Goal: Task Accomplishment & Management: Use online tool/utility

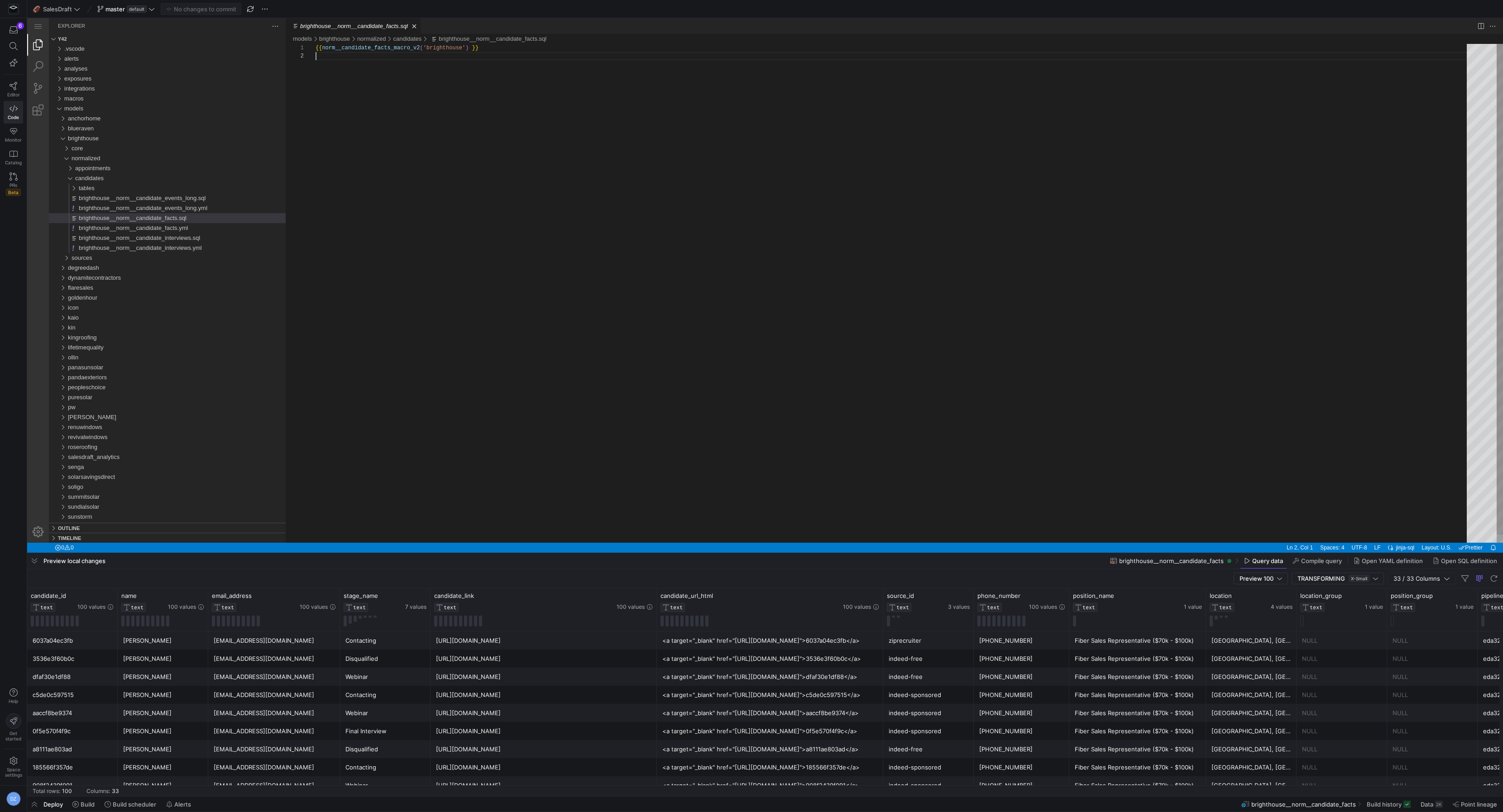
scroll to position [8, 0]
click at [658, 245] on div "{{ norm__candidate_facts_macro_v2 ( 'brighthouse' ) }}" at bounding box center [894, 297] width 1157 height 507
click at [116, 96] on div "macros" at bounding box center [174, 99] width 221 height 10
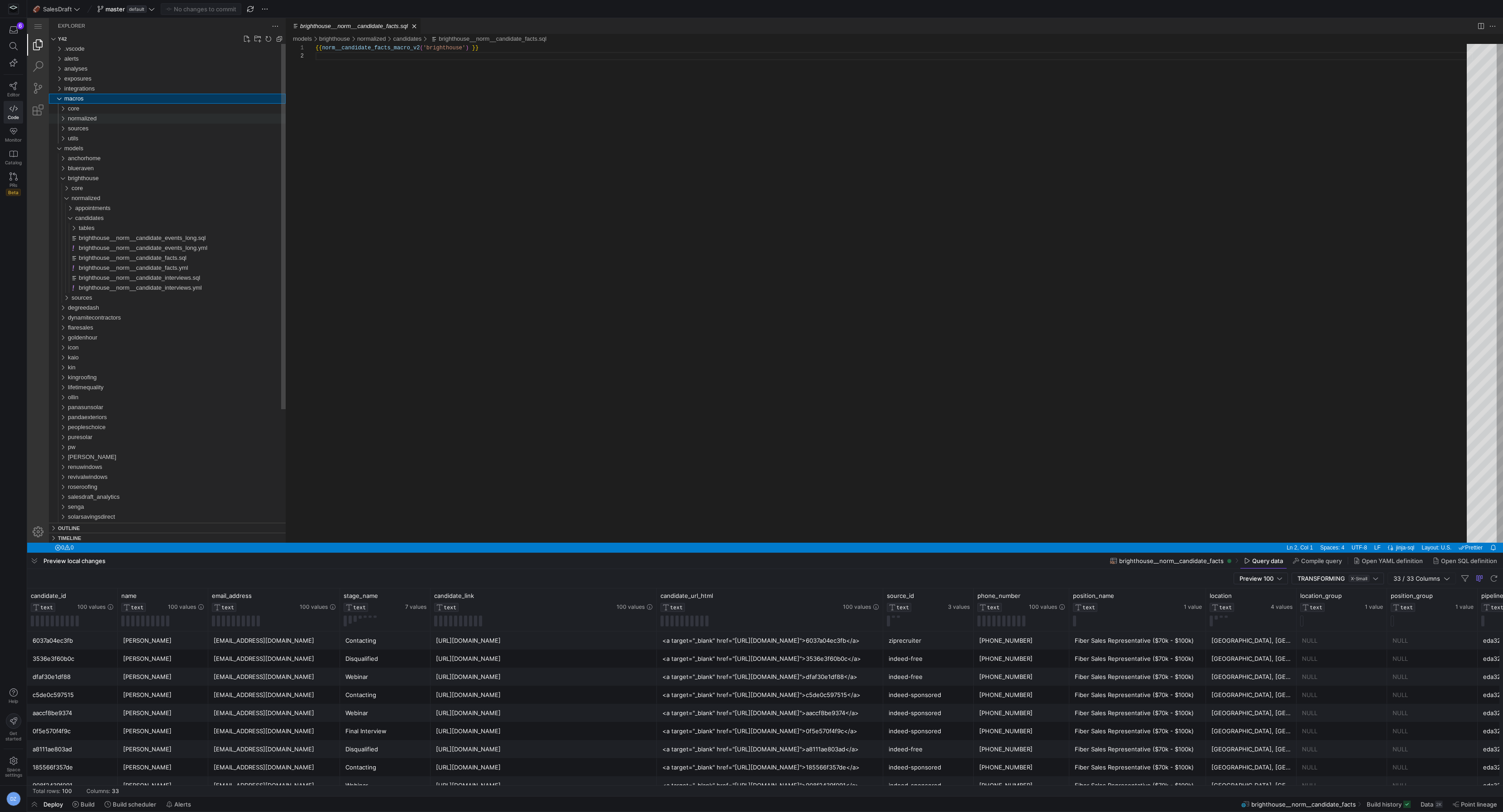
click at [102, 119] on div "normalized" at bounding box center [177, 118] width 218 height 10
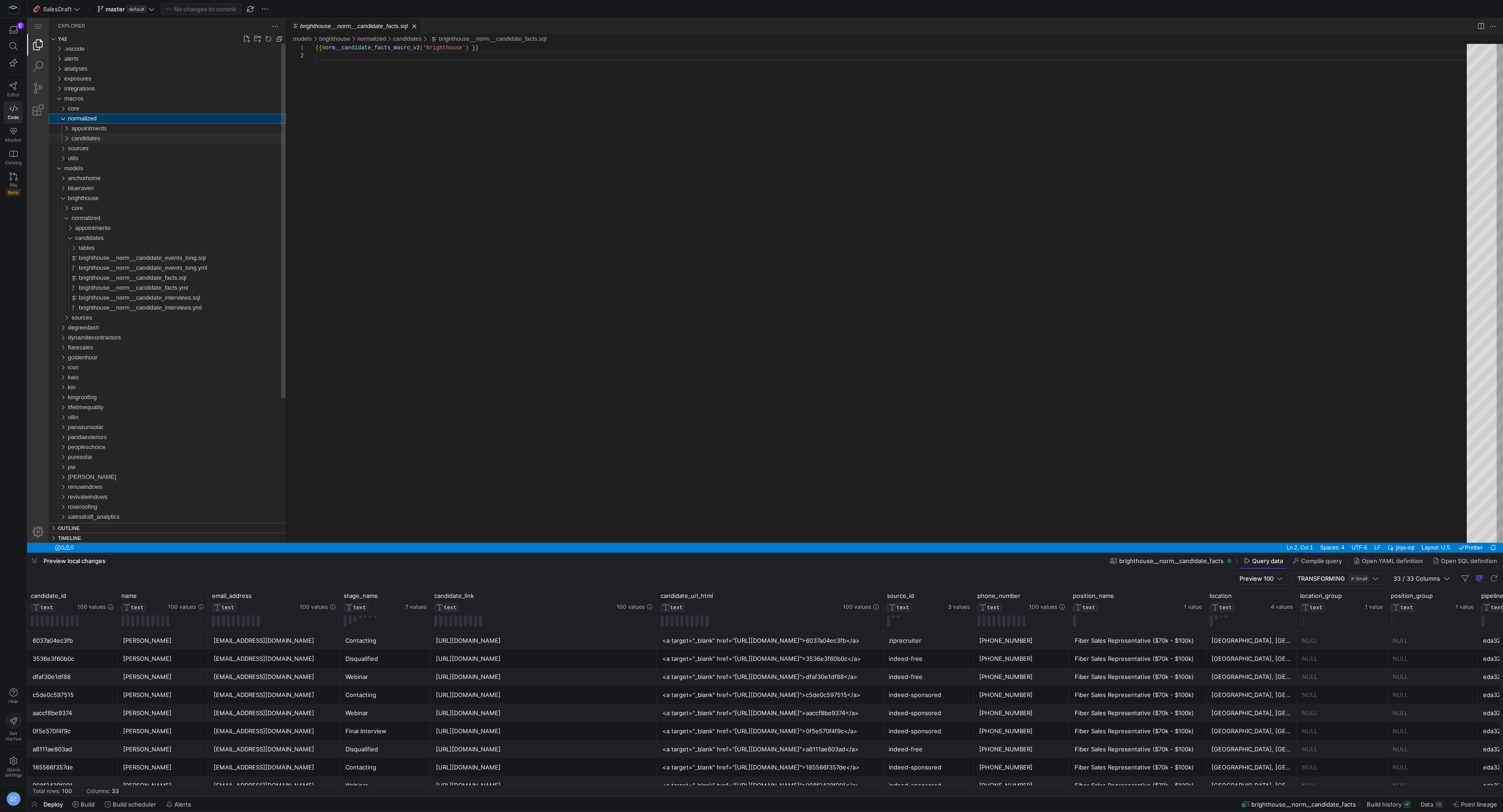
click at [98, 137] on span "candidates" at bounding box center [86, 138] width 28 height 7
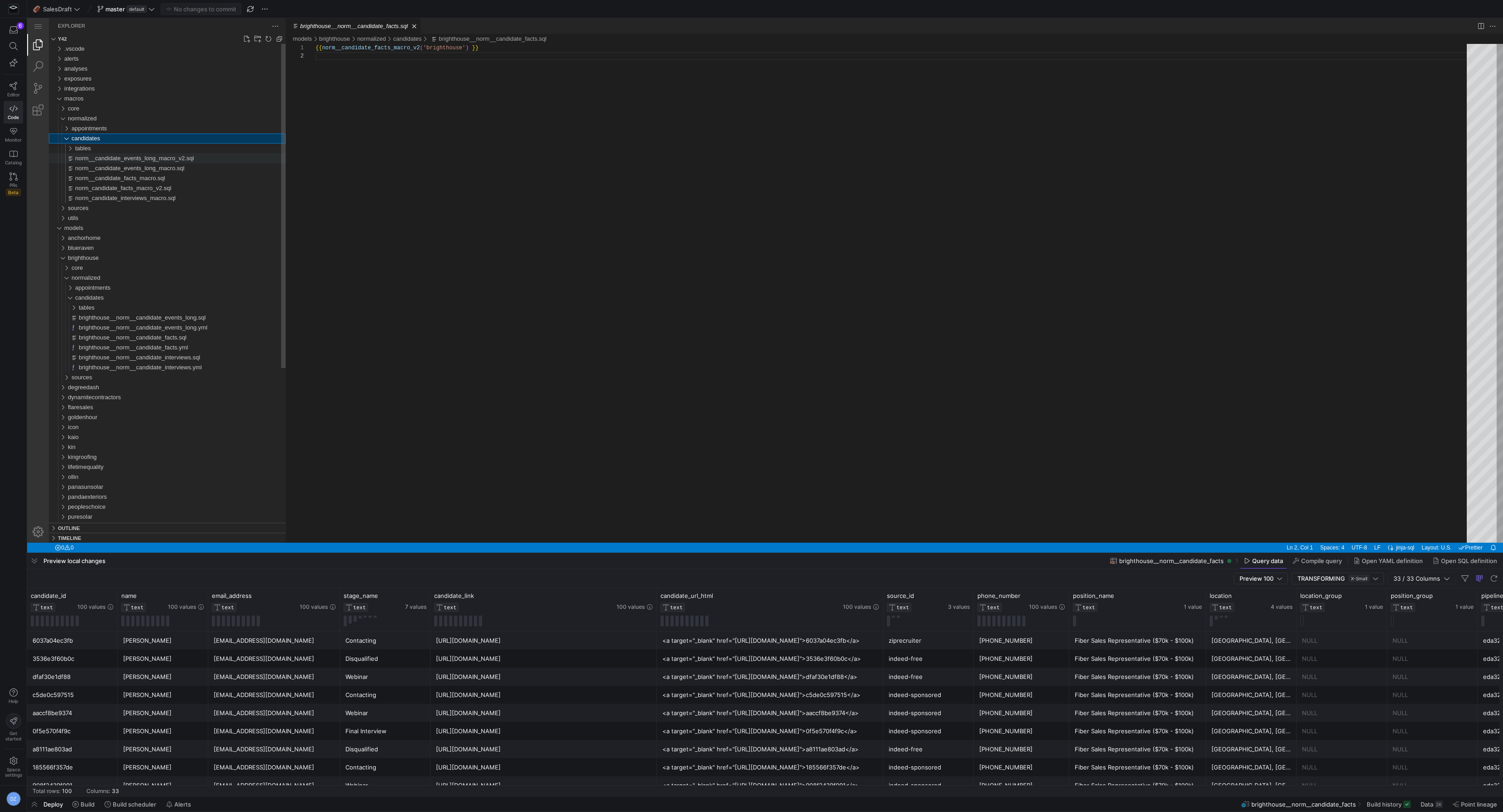
click at [109, 159] on span "norm__candidate_events_long_macro_v2.sql" at bounding box center [134, 158] width 118 height 7
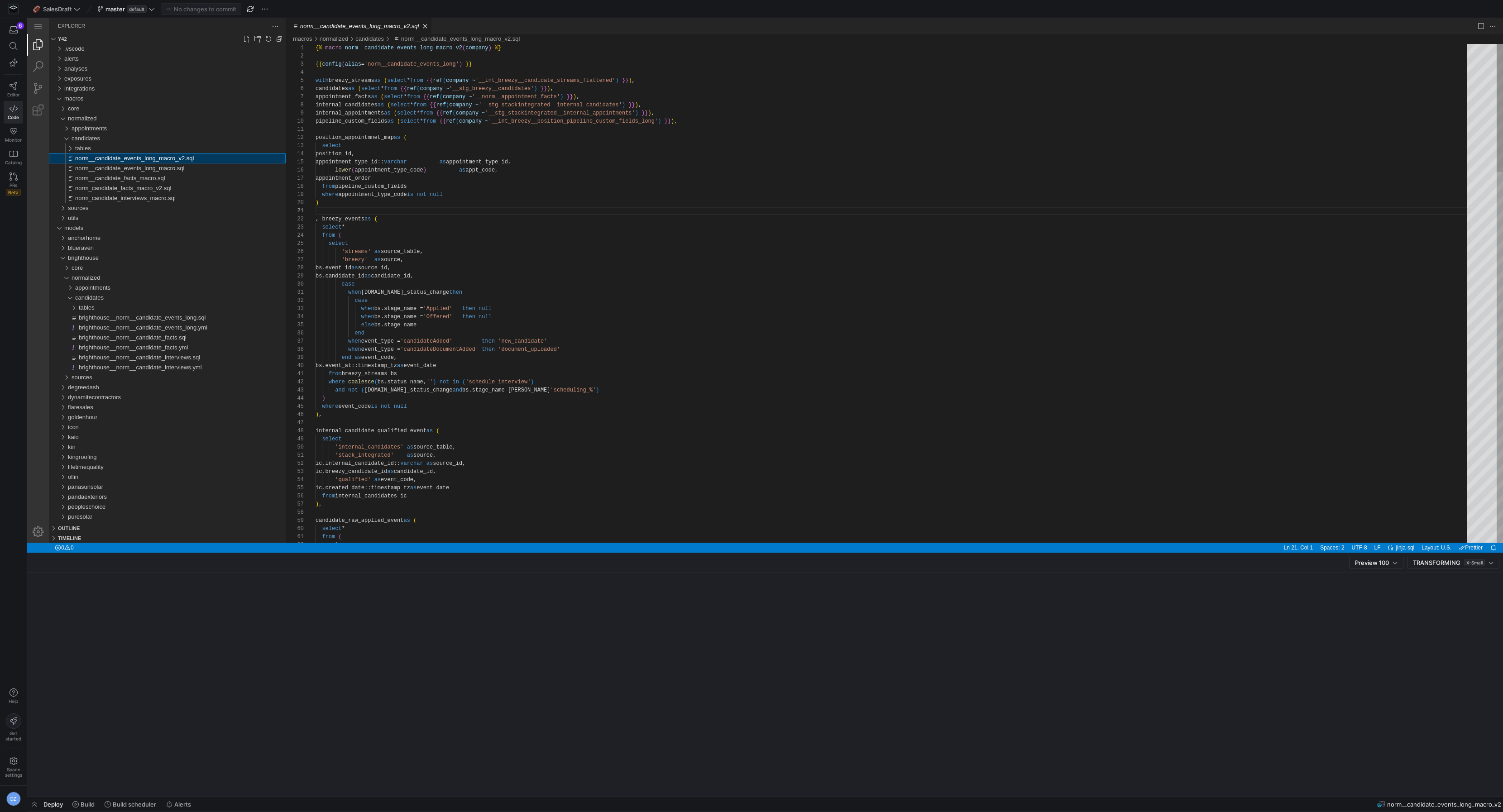
scroll to position [81, 0]
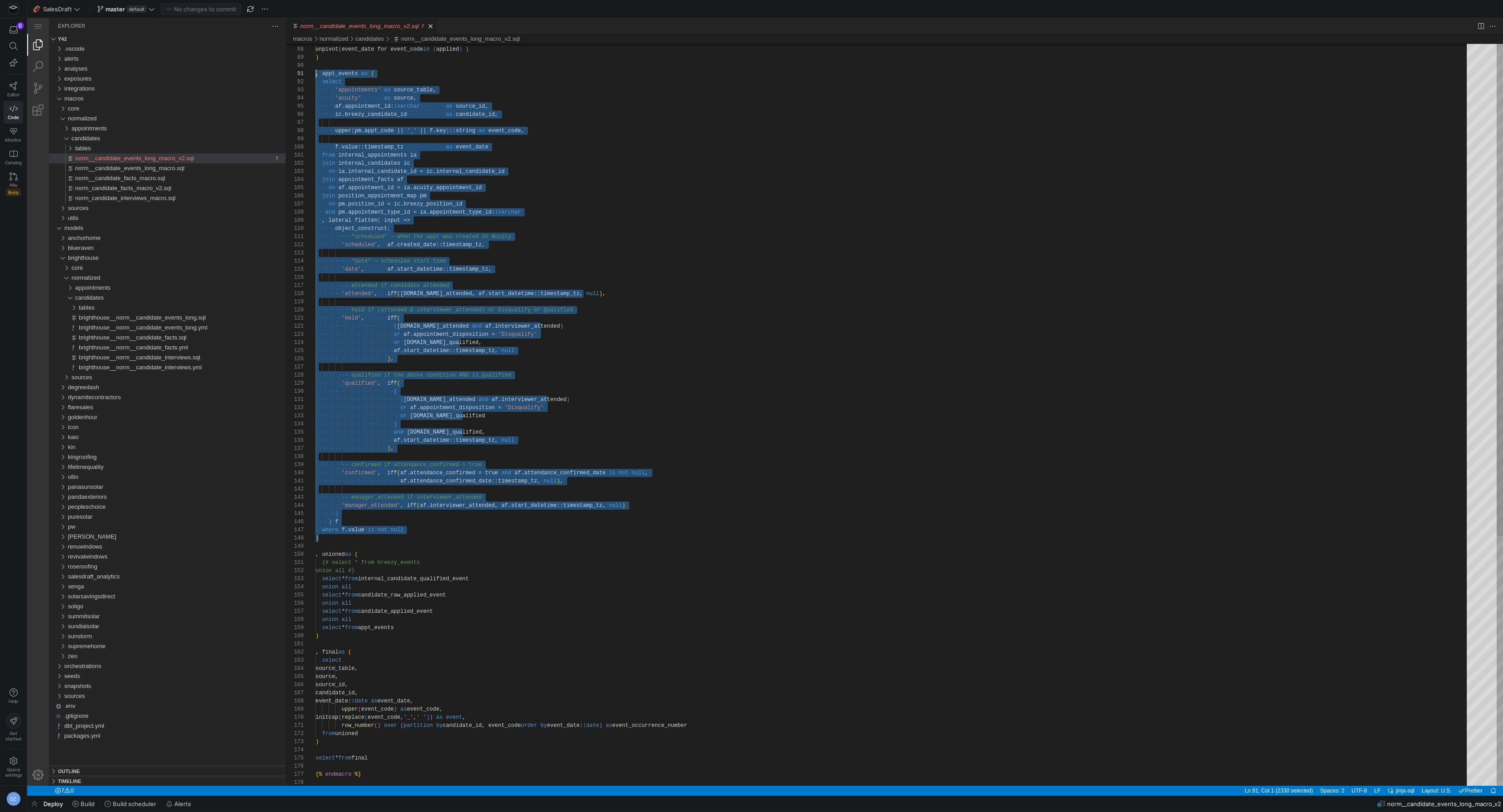
drag, startPoint x: 338, startPoint y: 511, endPoint x: 308, endPoint y: 77, distance: 435.0
paste textarea "'manager_attended', iff(af.interviewer_attended, af.start_datetime::timestamp_t…"
type textarea "'manager_attended', iff(af.interviewer_attended, af.start_datetime::timestamp_t…"
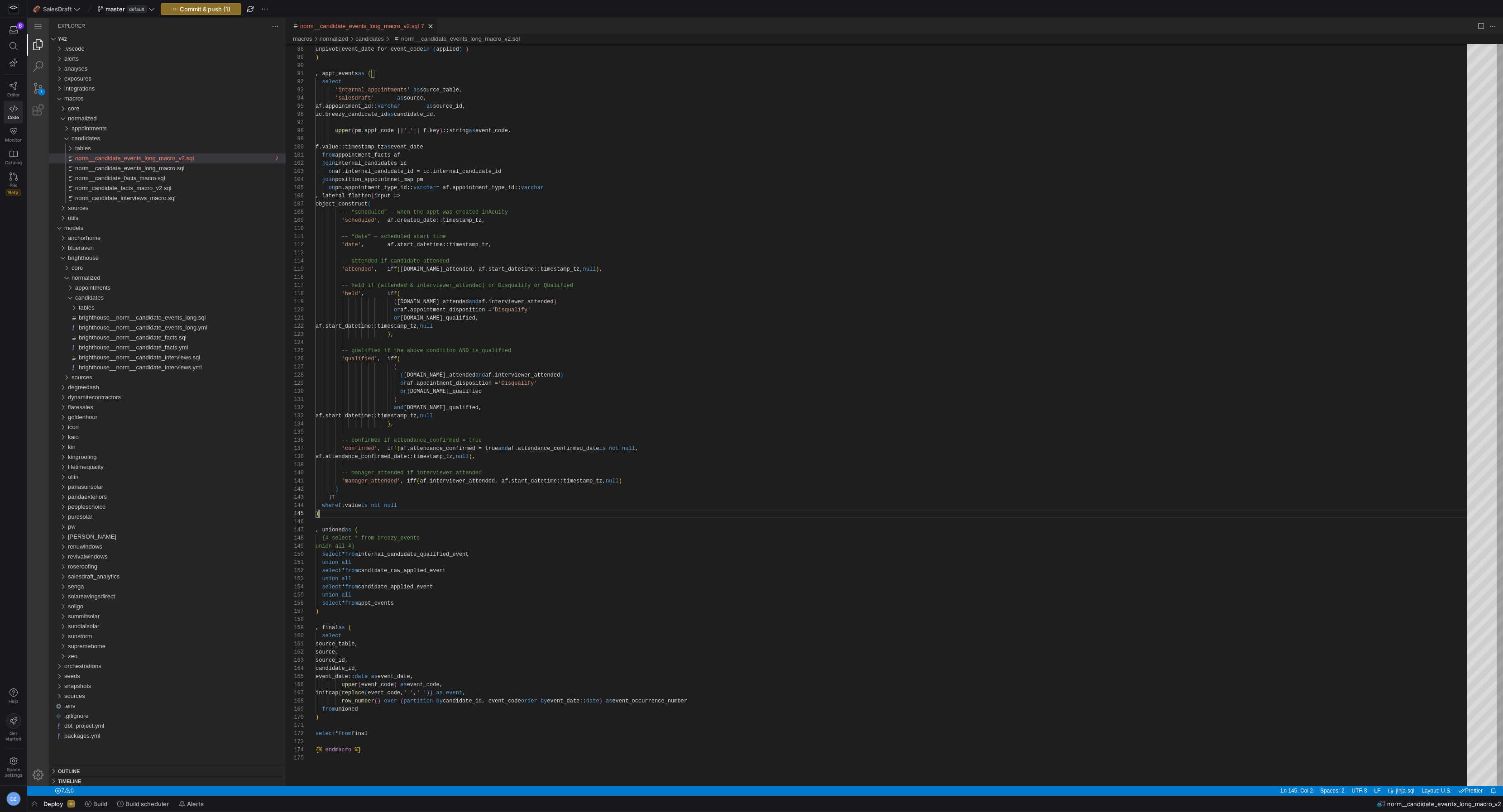
click at [208, 1] on y42-top-nav "🏈 SalesDraft master default Commit & push (1)" at bounding box center [765, 9] width 1476 height 18
click at [211, 6] on span "Commit & push (1)" at bounding box center [205, 9] width 51 height 7
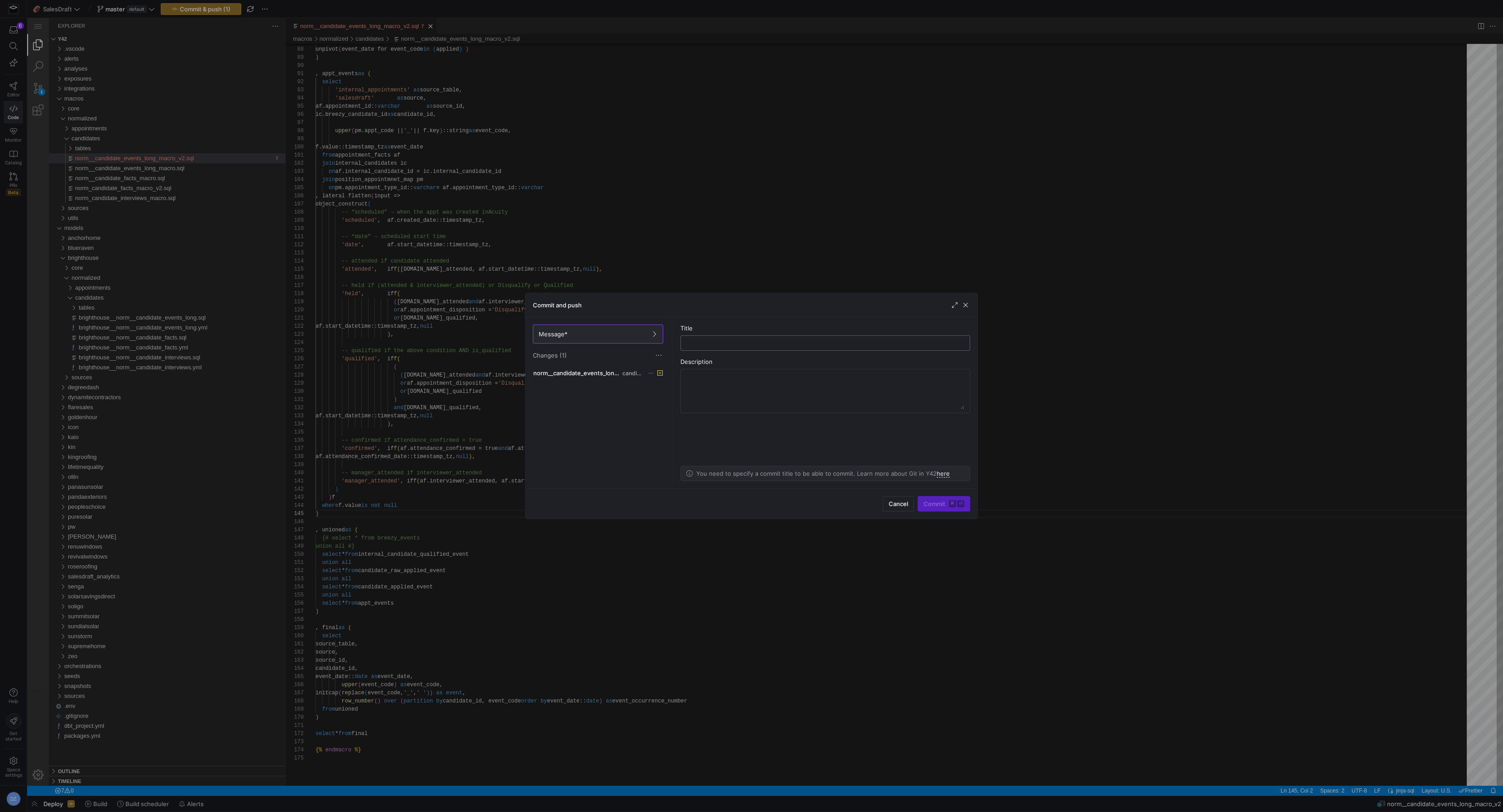
click at [749, 339] on input "text" at bounding box center [826, 342] width 275 height 7
type input "fixed v2 macro logic issue"
click at [938, 503] on span "Commit ⌘ ⏎" at bounding box center [944, 503] width 41 height 7
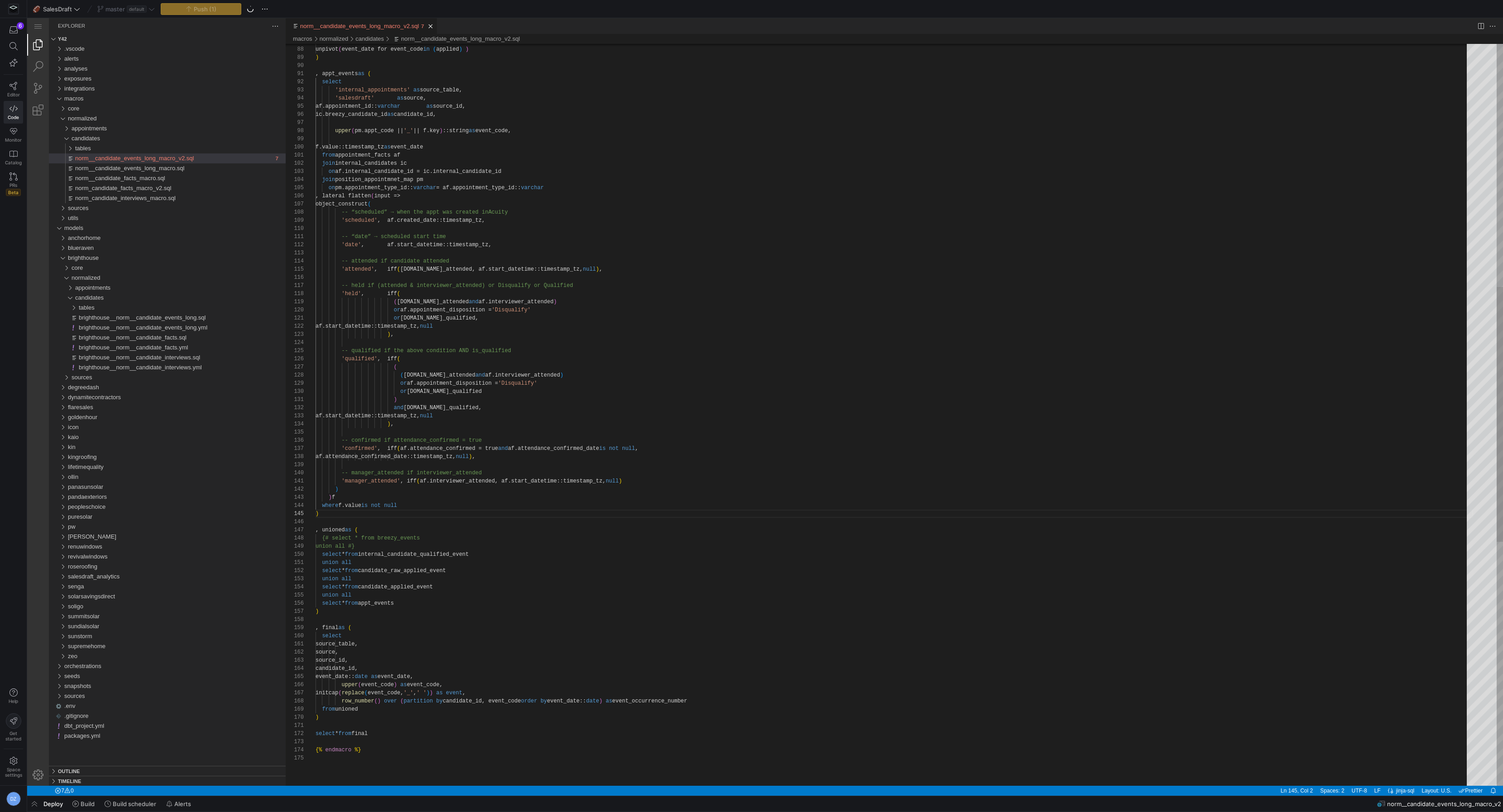
type textarea "-- “date” → scheduled start time 'date', af.start_datetime::timestamp_tz, -- at…"
click at [597, 255] on div ", appt_events as ( select 'internal_appointments' as source_table, 'salesdraft'…" at bounding box center [894, 416] width 1157 height 2159
click at [167, 328] on span "brighthouse__norm__candidate_events_long.yml" at bounding box center [143, 327] width 129 height 7
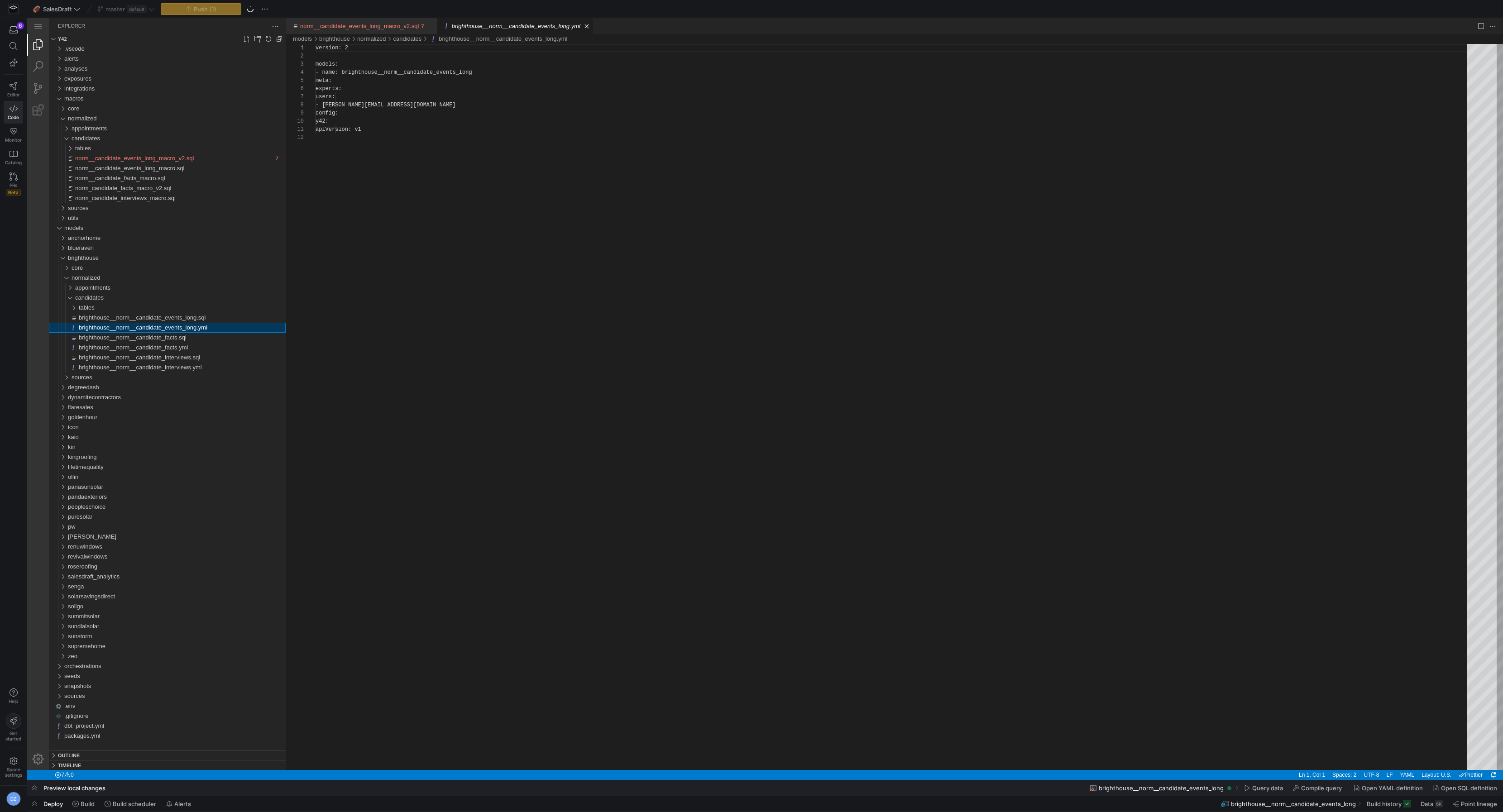
scroll to position [81, 0]
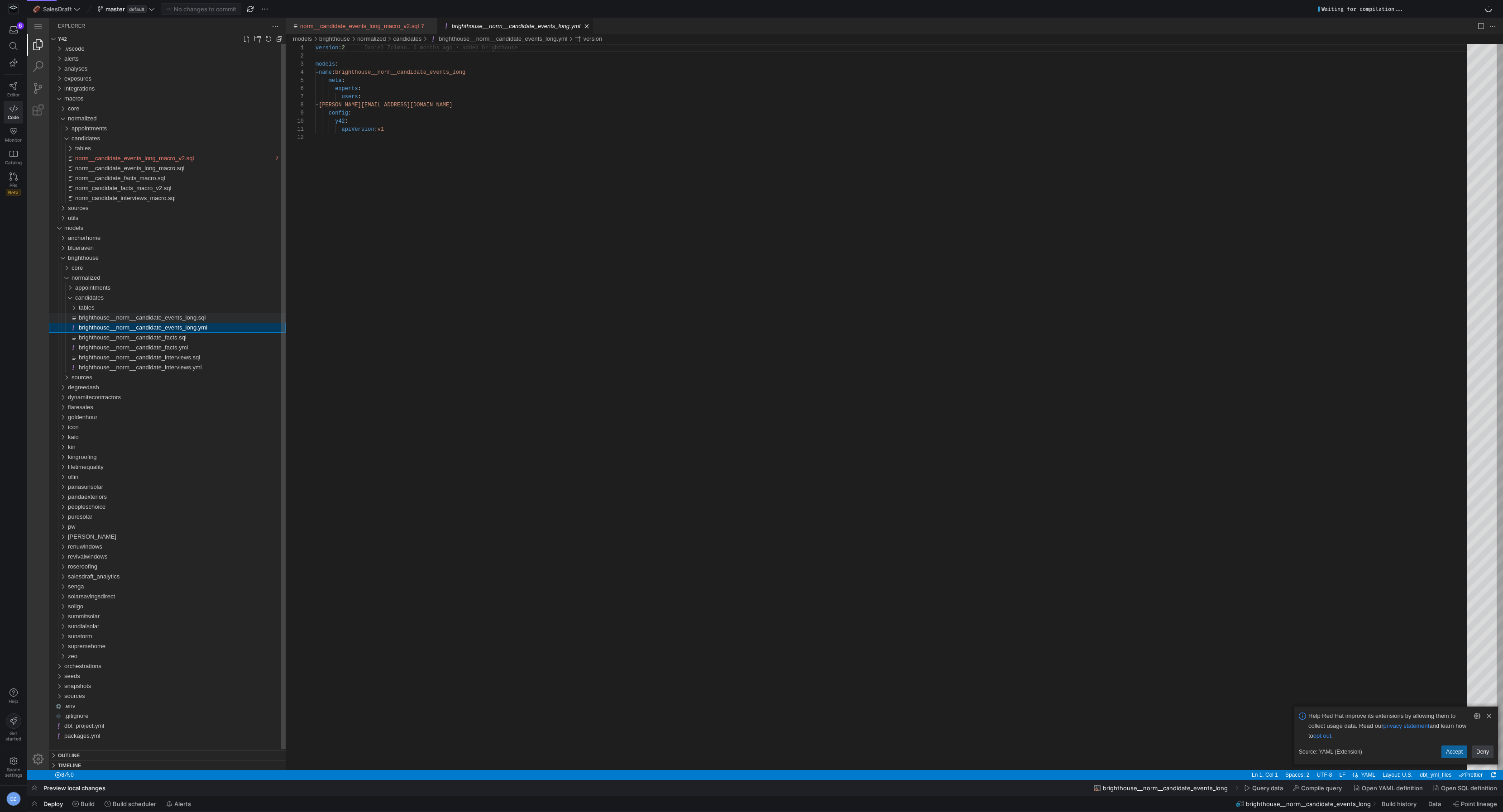
click at [161, 313] on div "brighthouse__norm__candidate_events_long.sql" at bounding box center [793, 417] width 1476 height 761
click at [564, 225] on div "{{ norm__candidate_events_long_macro_v2 ( 'brighthouse' ) }}" at bounding box center [894, 411] width 1157 height 734
click at [129, 270] on div "core" at bounding box center [178, 268] width 214 height 10
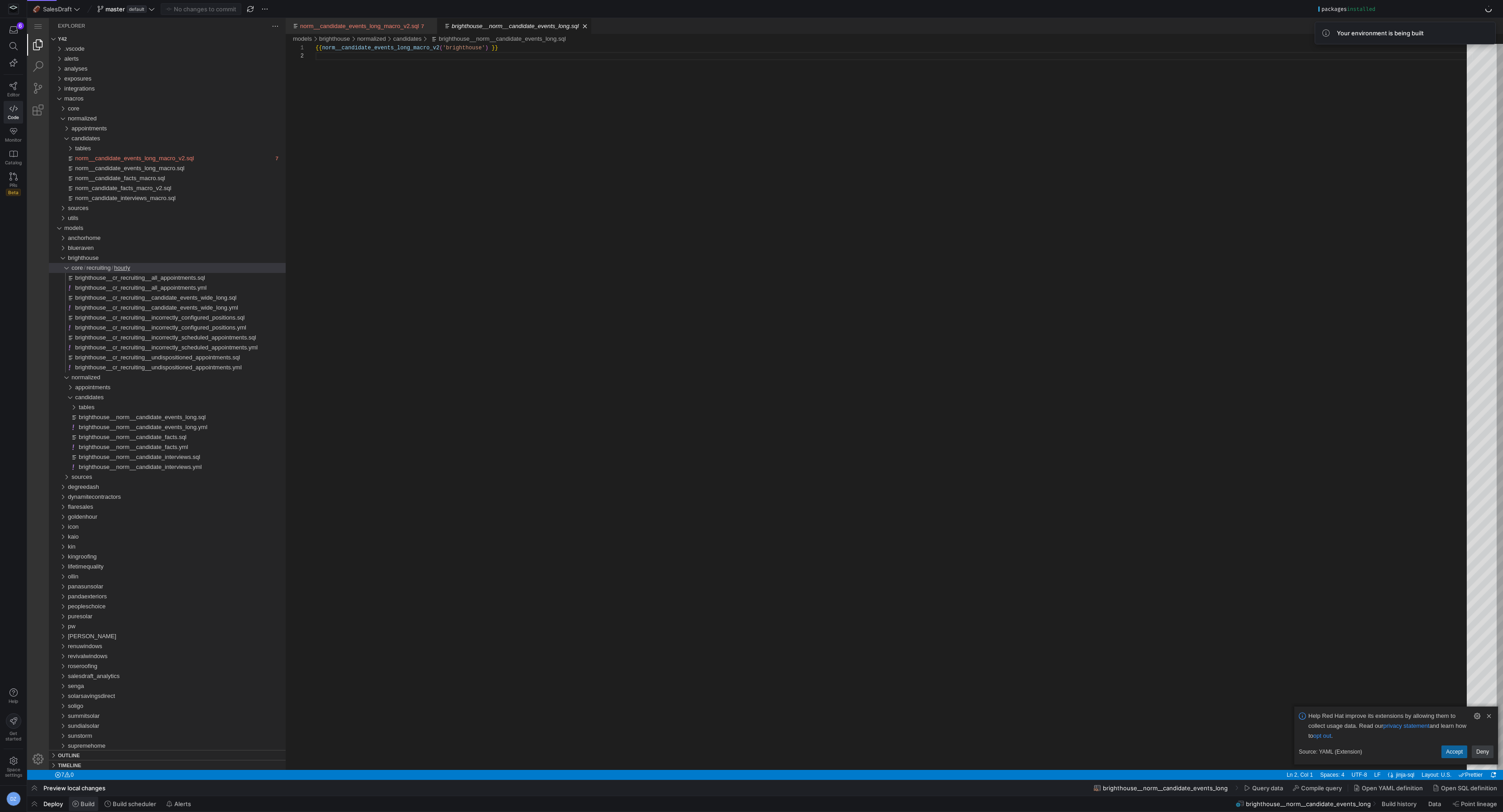
click at [91, 804] on span "Build" at bounding box center [88, 803] width 14 height 7
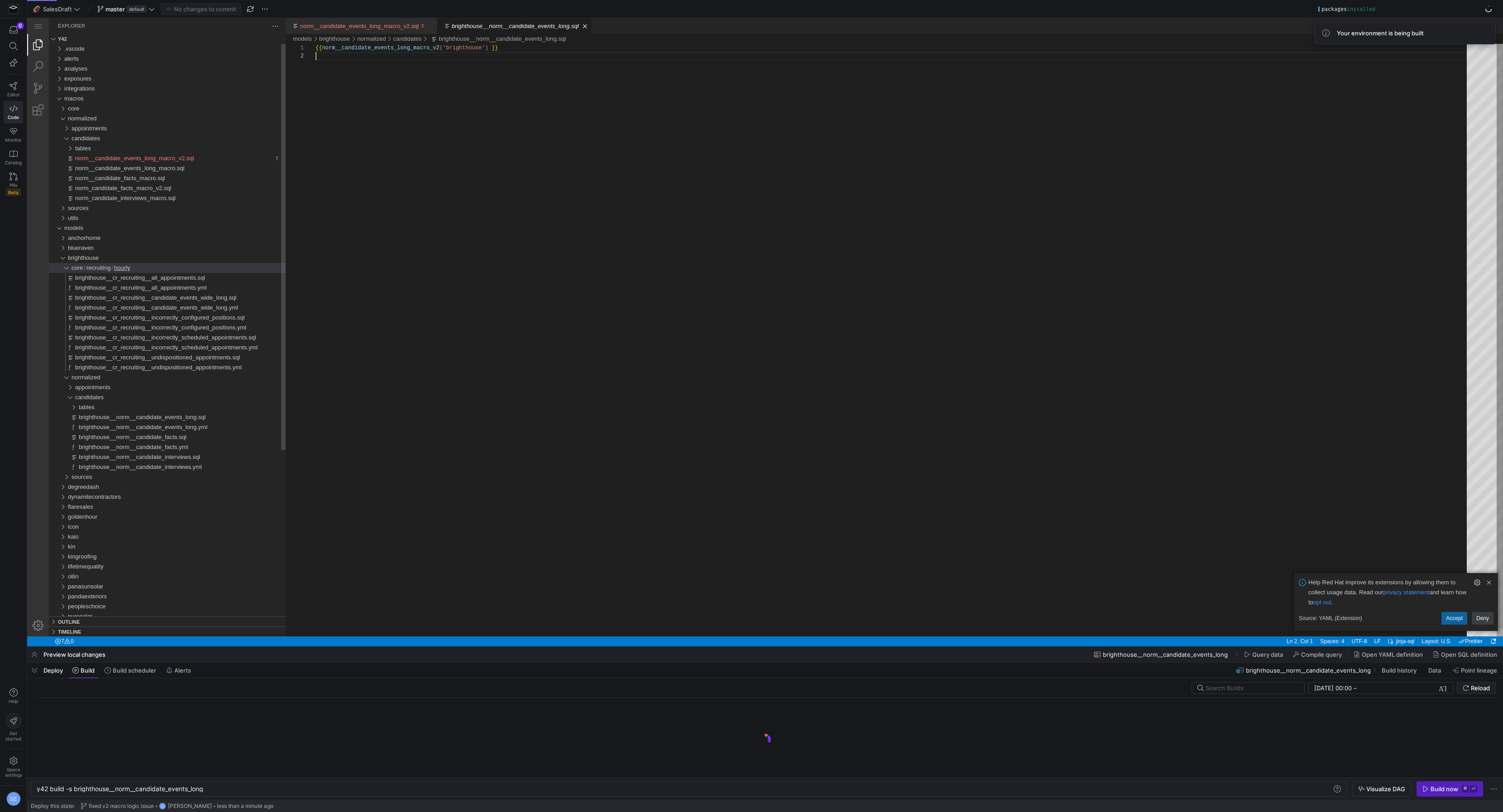
scroll to position [0, 168]
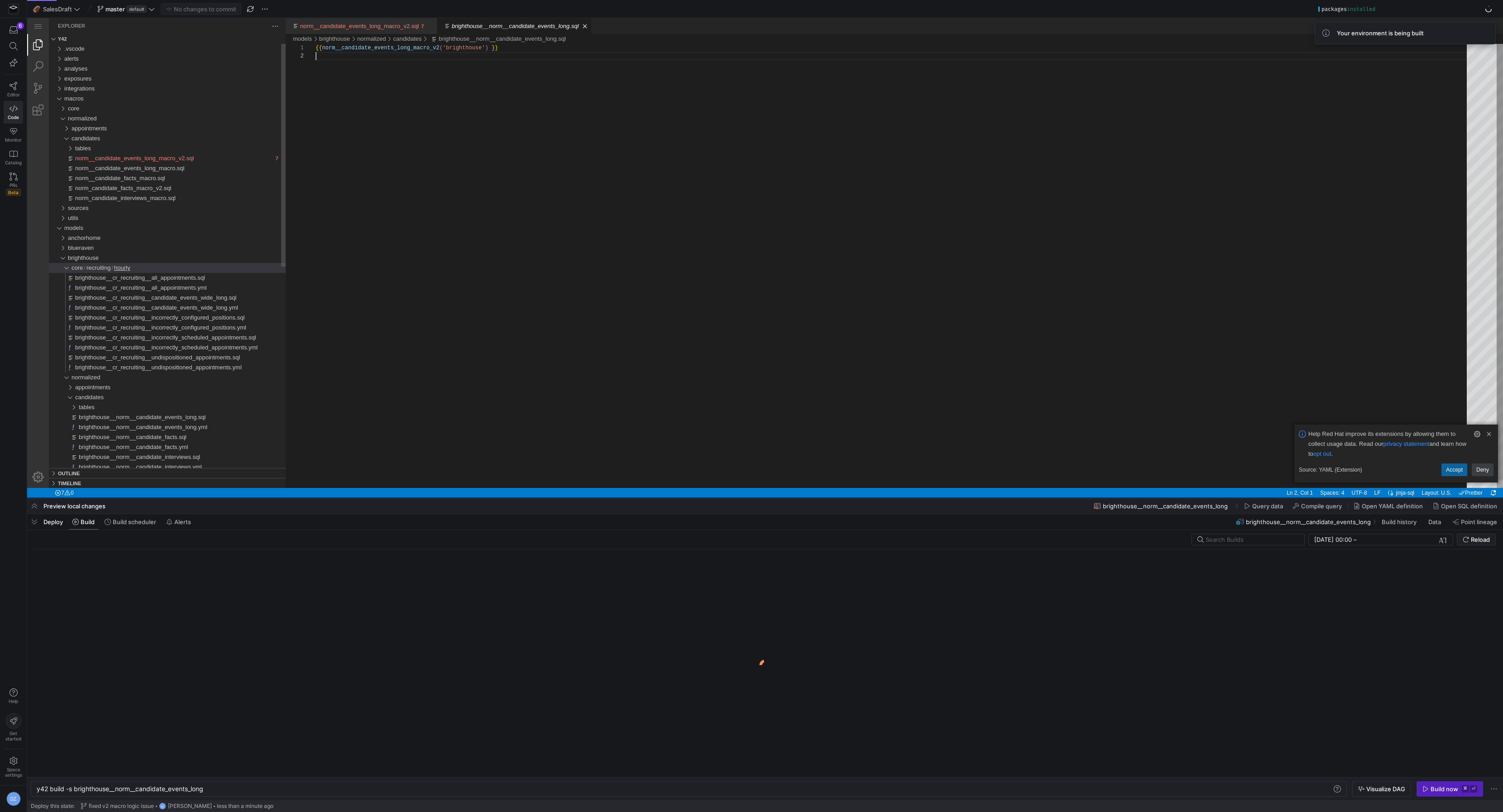
drag, startPoint x: 764, startPoint y: 645, endPoint x: 758, endPoint y: 497, distance: 148.1
click at [758, 497] on div at bounding box center [765, 498] width 1476 height 4
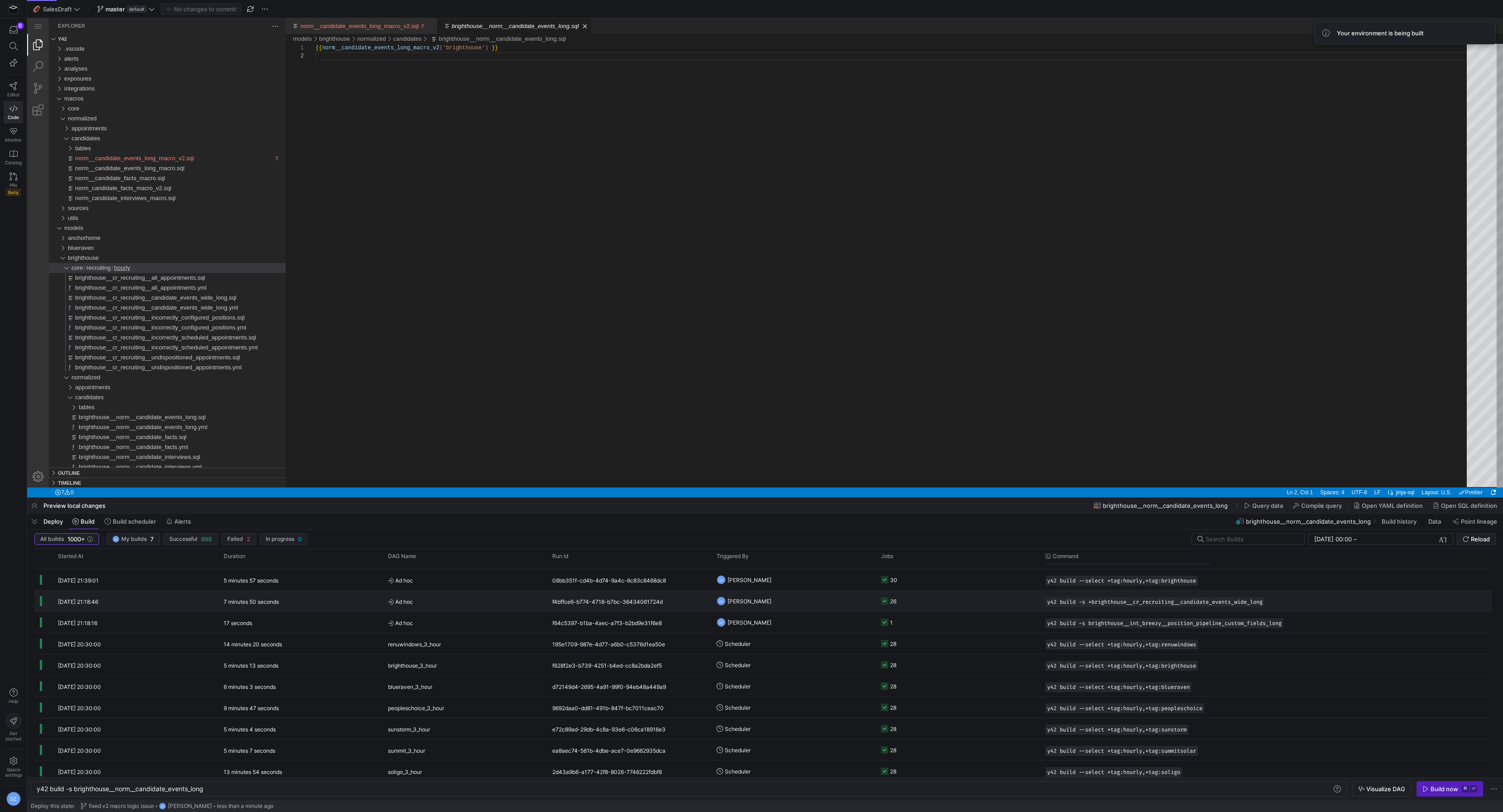
scroll to position [0, 0]
click at [1196, 664] on span "button" at bounding box center [1191, 664] width 9 height 9
click at [167, 788] on div "y42 build -s brighthouse__norm__candidate_events_l ong" at bounding box center [684, 788] width 1296 height 7
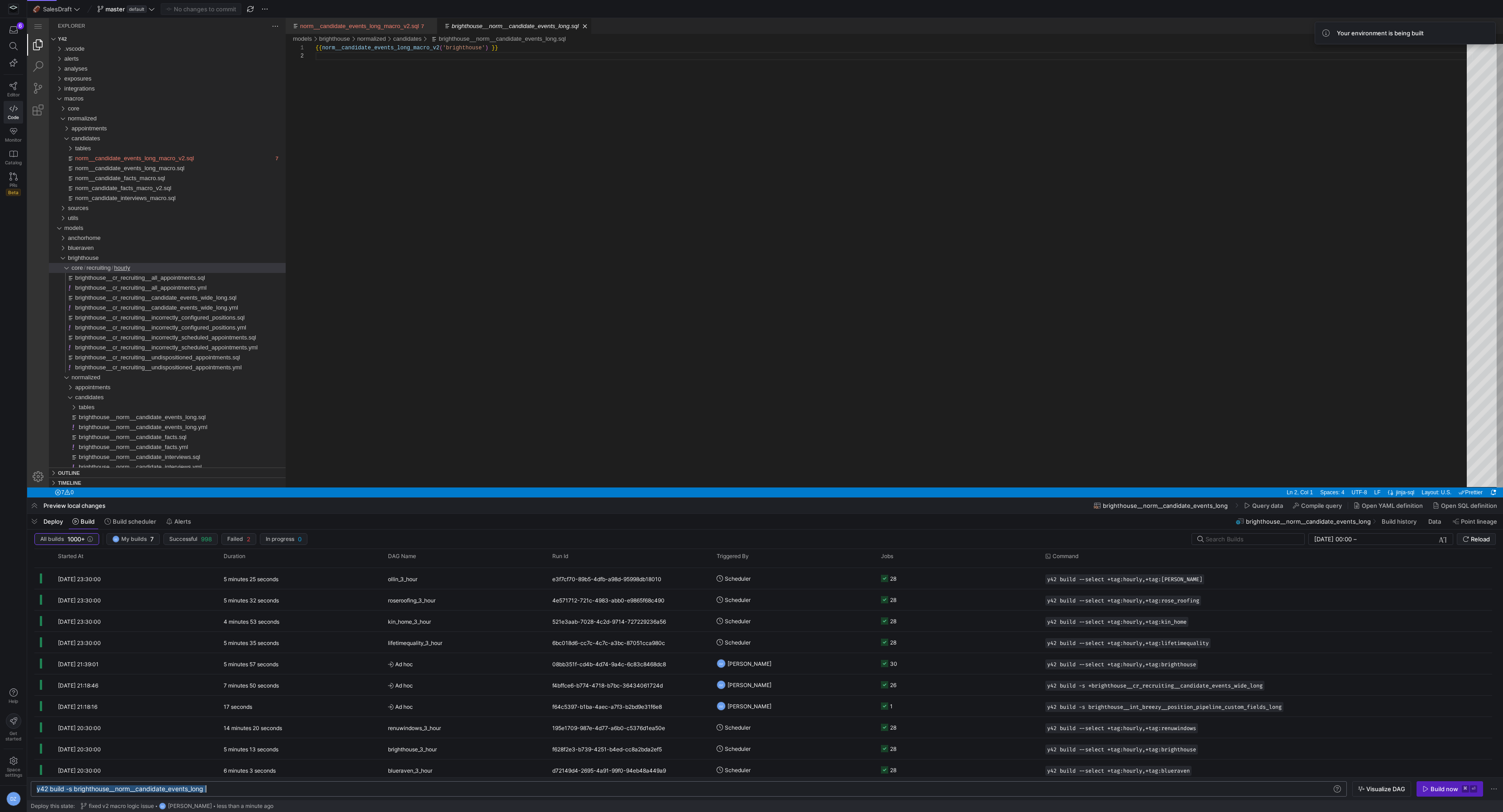
type textarea "y42 build --select +tag:hourly,+tag:brighthouse"
click at [793, 279] on div "{{ norm__candidate_events_long_macro_v2 ( 'brighthouse' ) }}" at bounding box center [894, 270] width 1157 height 451
click at [793, 279] on div "{{ norm__candidate_events_long_macro_v2 ( 'brighthouse' ) }}" at bounding box center [894, 270] width 1157 height 451
click at [792, 279] on div "{{ norm__candidate_events_long_macro_v2 ( 'brighthouse' ) }}" at bounding box center [894, 270] width 1157 height 451
click at [730, 257] on div "{{ norm__candidate_events_long_macro_v2 ( 'brighthouse' ) }}" at bounding box center [894, 270] width 1157 height 451
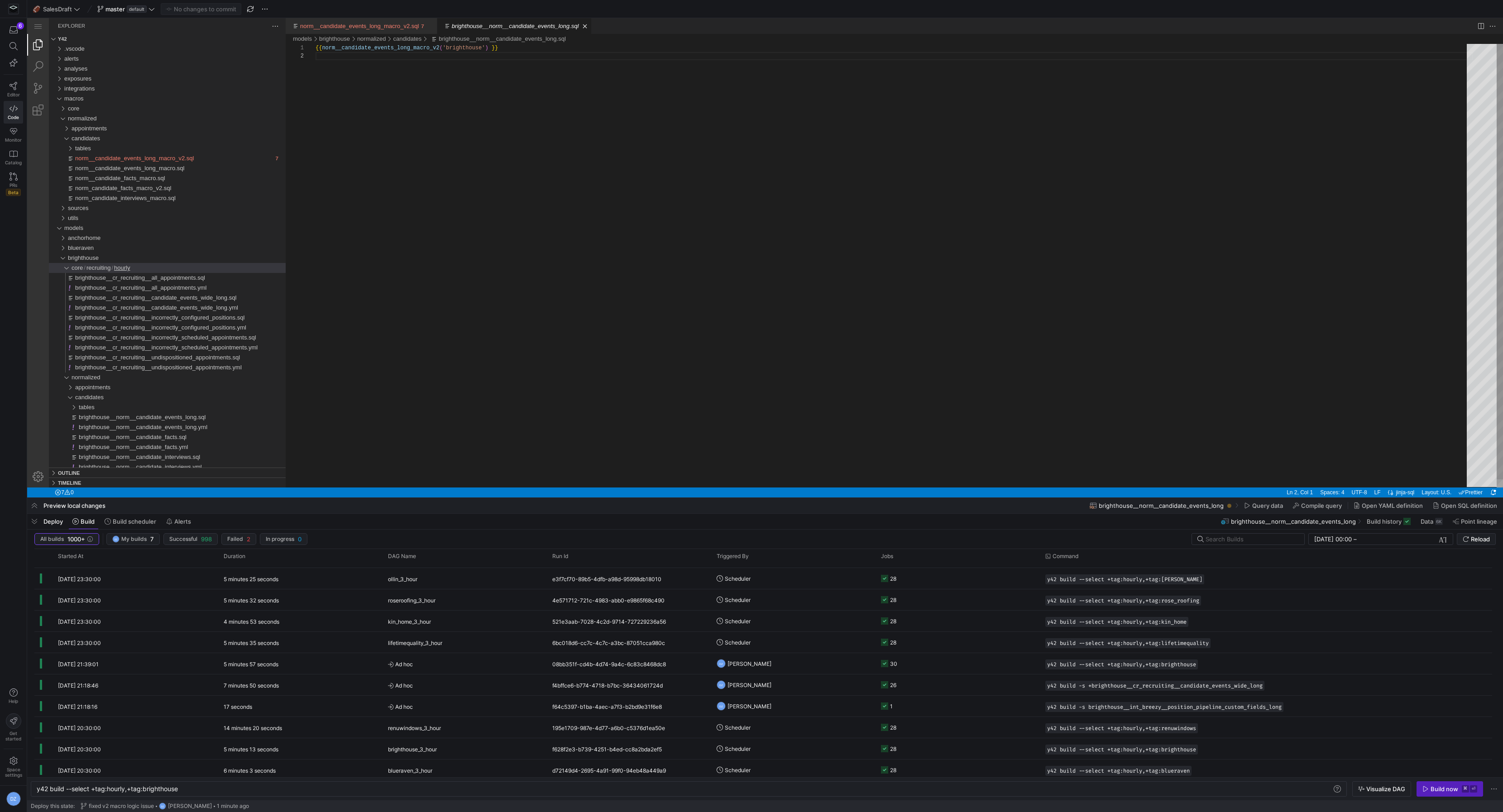
click at [313, 234] on div "1 2" at bounding box center [301, 270] width 30 height 451
click at [1455, 537] on form "[DATE] 00:00 [DATE] 00:00 – End datetime [DATE] Reload" at bounding box center [1343, 539] width 304 height 12
click at [1457, 537] on button "Reload" at bounding box center [1476, 539] width 39 height 12
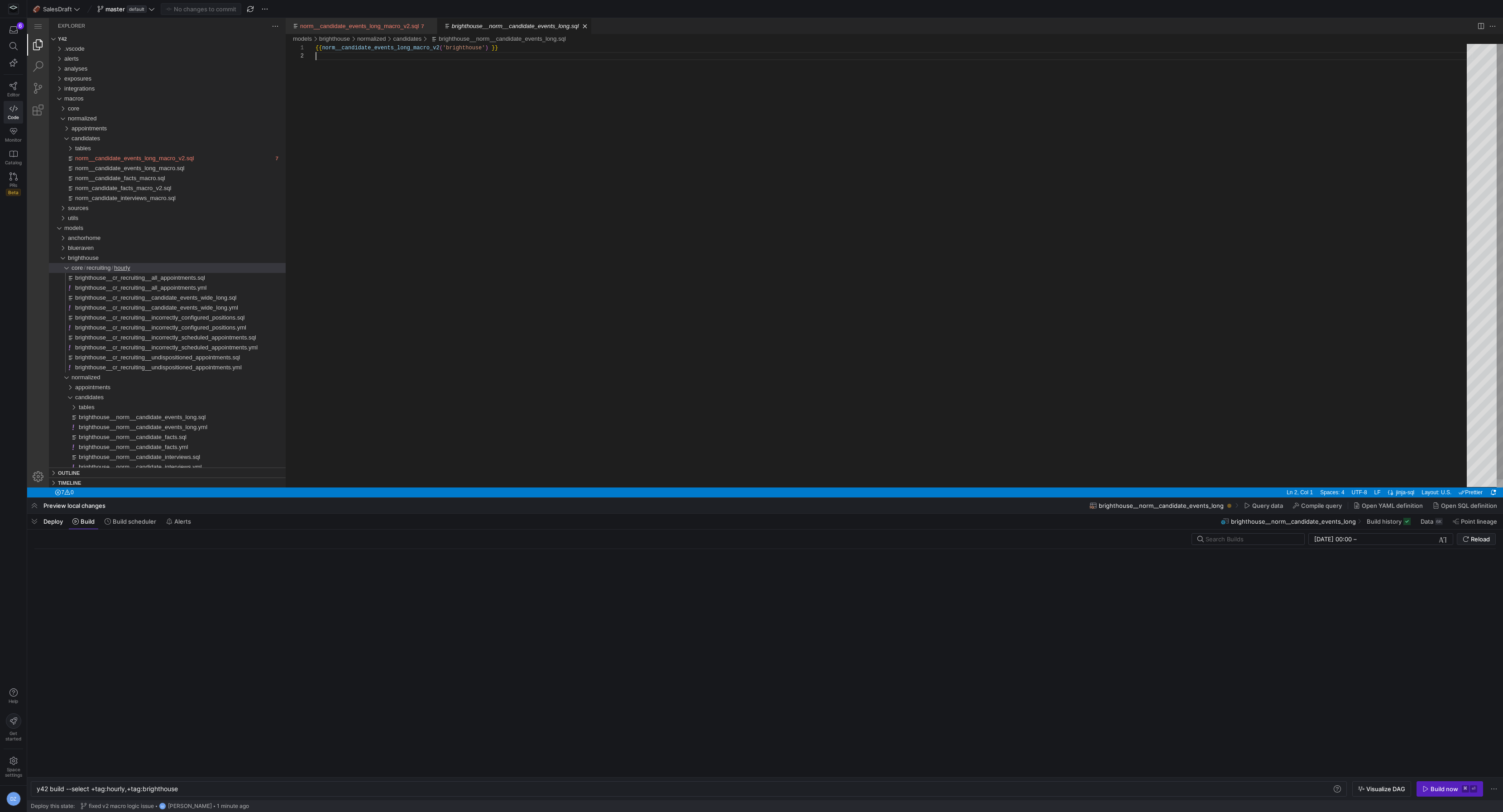
click at [620, 227] on div "{{ norm__candidate_events_long_macro_v2 ( 'brighthouse' ) }}" at bounding box center [894, 270] width 1157 height 451
click at [534, 199] on div "{{ norm__candidate_events_long_macro_v2 ( 'brighthouse' ) }}" at bounding box center [894, 270] width 1157 height 451
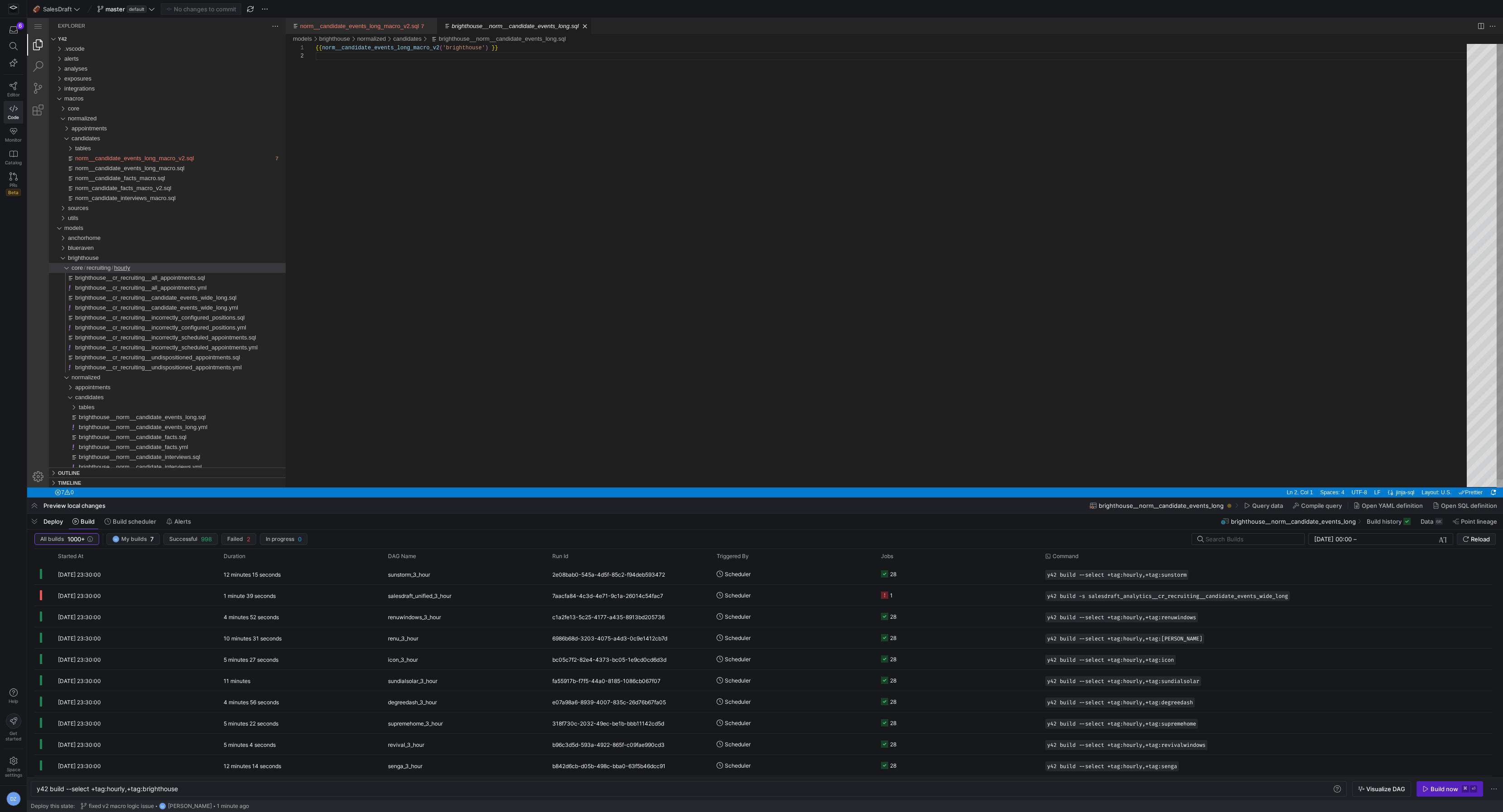
click at [534, 199] on div "{{ norm__candidate_events_long_macro_v2 ( 'brighthouse' ) }}" at bounding box center [894, 270] width 1157 height 451
click at [613, 198] on div "{{ norm__candidate_events_long_macro_v2 ( 'brighthouse' ) }}" at bounding box center [894, 270] width 1157 height 451
click at [208, 788] on div "y42 build --select +tag:hourly,+tag:brighthouse" at bounding box center [684, 788] width 1296 height 7
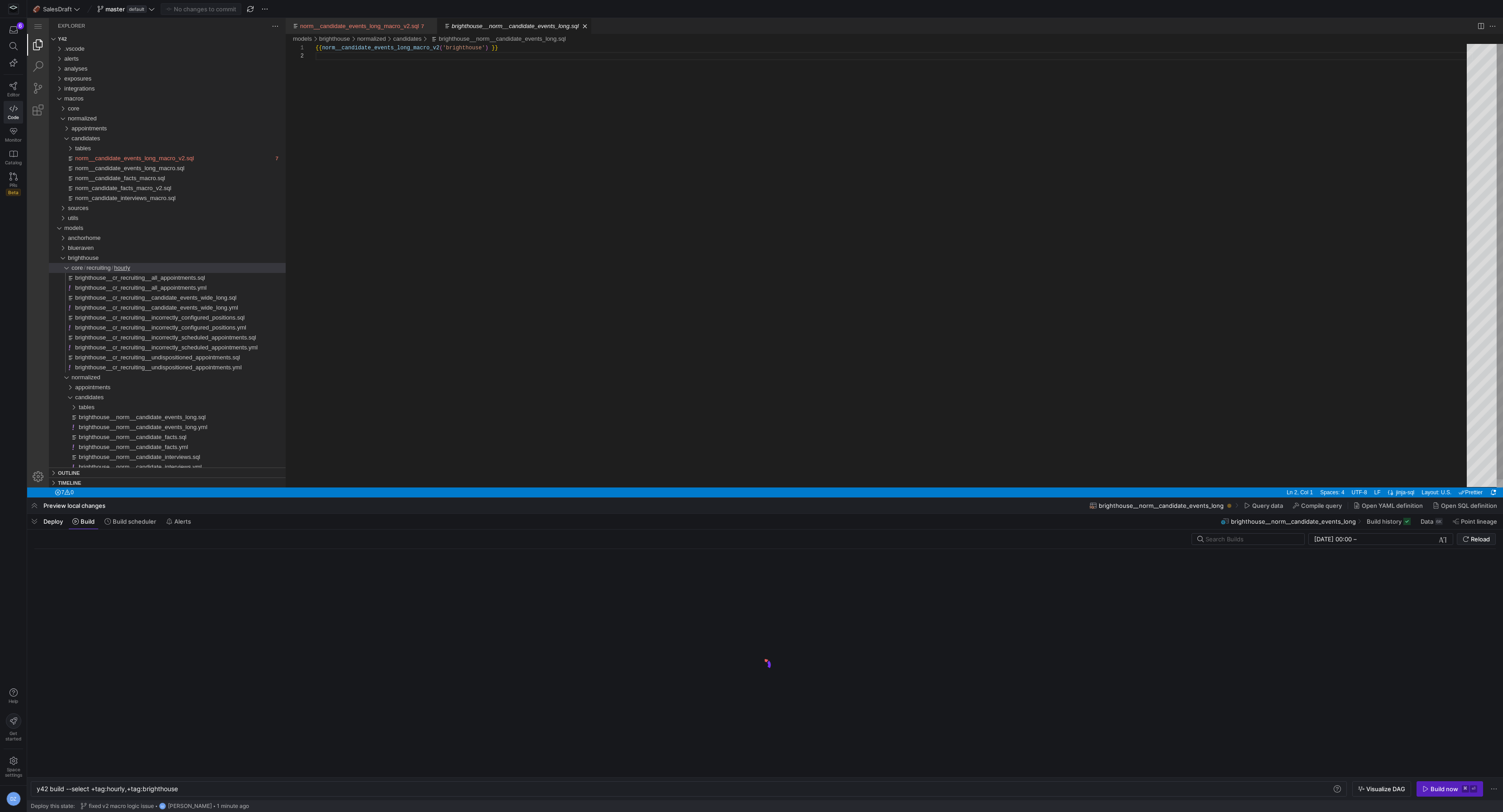
click at [500, 281] on div "{{ norm__candidate_events_long_macro_v2 ( 'brighthouse' ) }}" at bounding box center [894, 270] width 1157 height 451
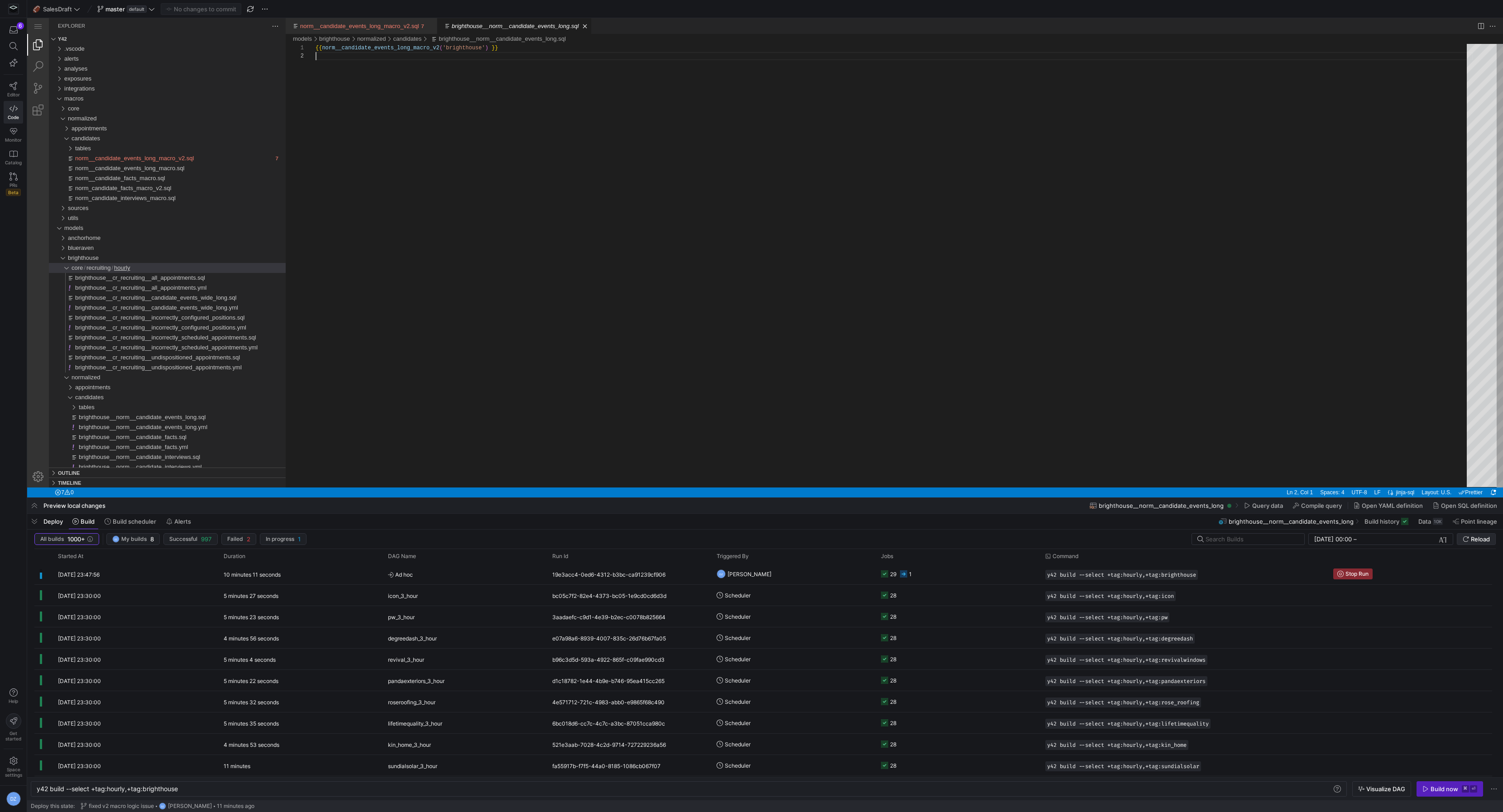
click at [1474, 541] on span "Reload" at bounding box center [1480, 538] width 19 height 7
click at [766, 221] on div "{{ norm__candidate_events_long_macro_v2 ( 'brighthouse' ) }}" at bounding box center [894, 270] width 1157 height 451
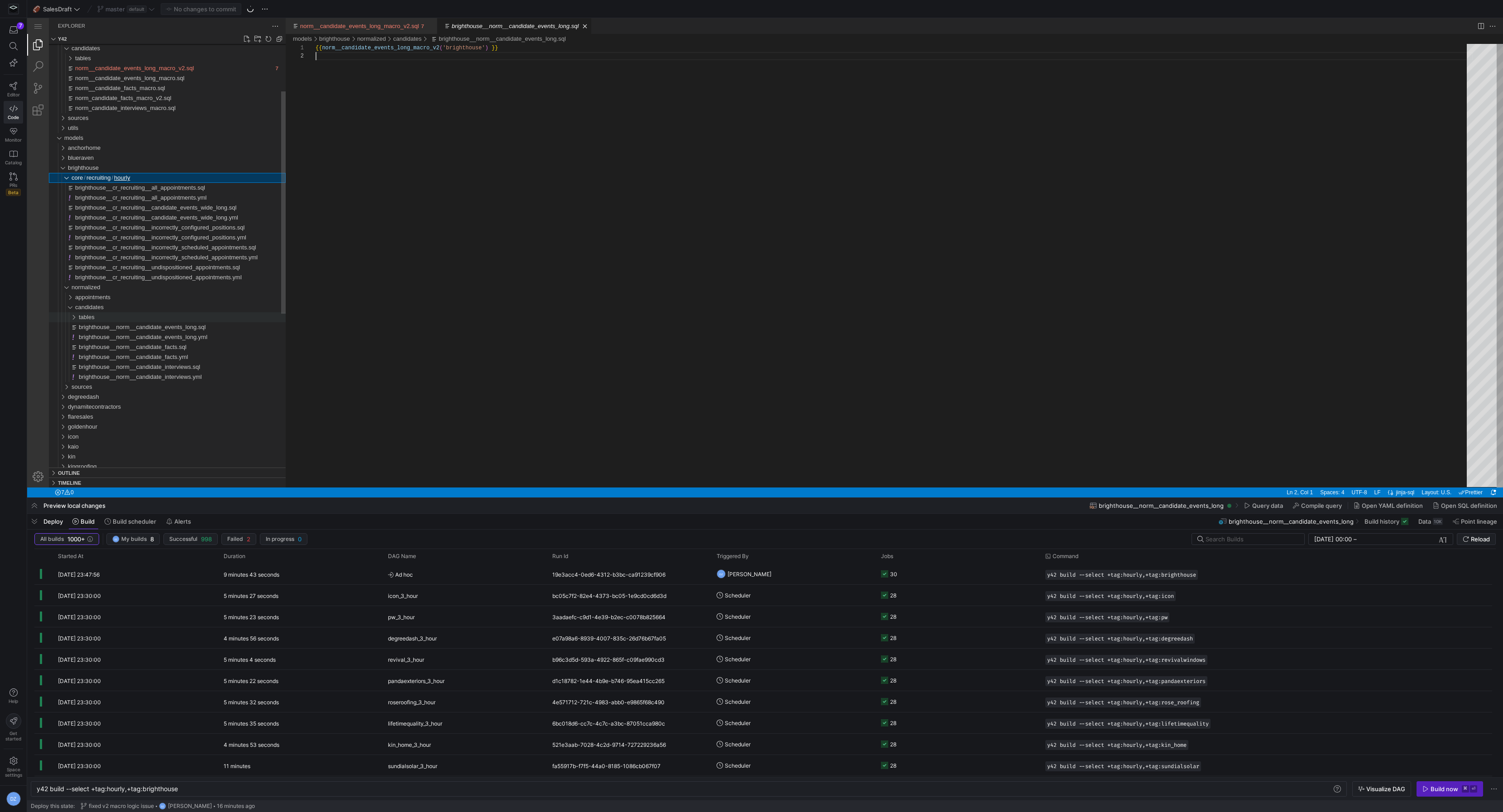
click at [141, 316] on div "tables" at bounding box center [182, 317] width 207 height 10
click at [148, 327] on span "brighthouse__norm__candidate_events_wide.sql" at bounding box center [146, 327] width 128 height 7
click at [568, 229] on div "{{ norm__candidate_events_wide_macro_v2 ( 'brighthouse' ) }}" at bounding box center [894, 270] width 1157 height 451
click at [36, 526] on span "button" at bounding box center [34, 521] width 14 height 15
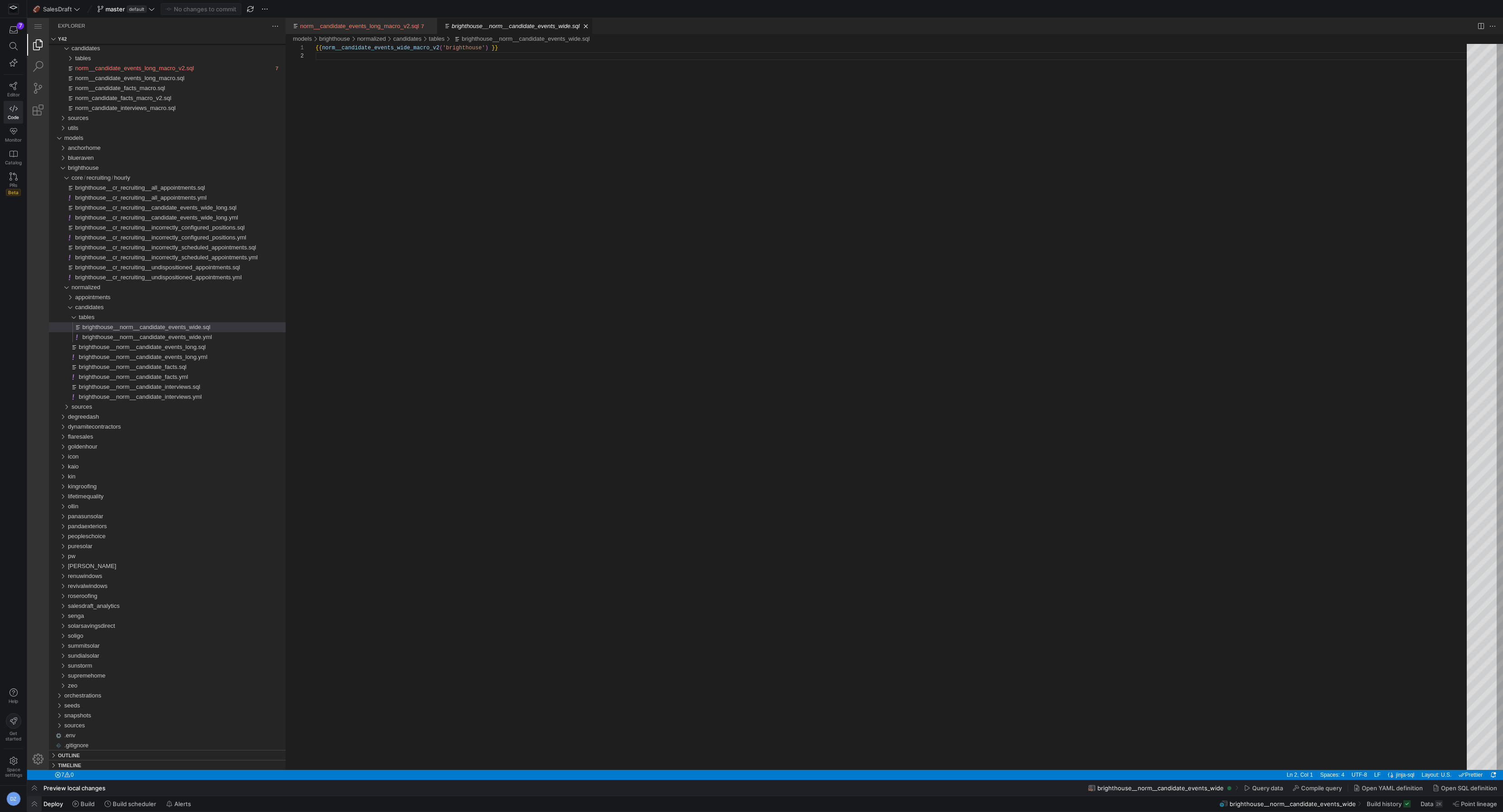
click at [36, 807] on span "button" at bounding box center [34, 803] width 14 height 15
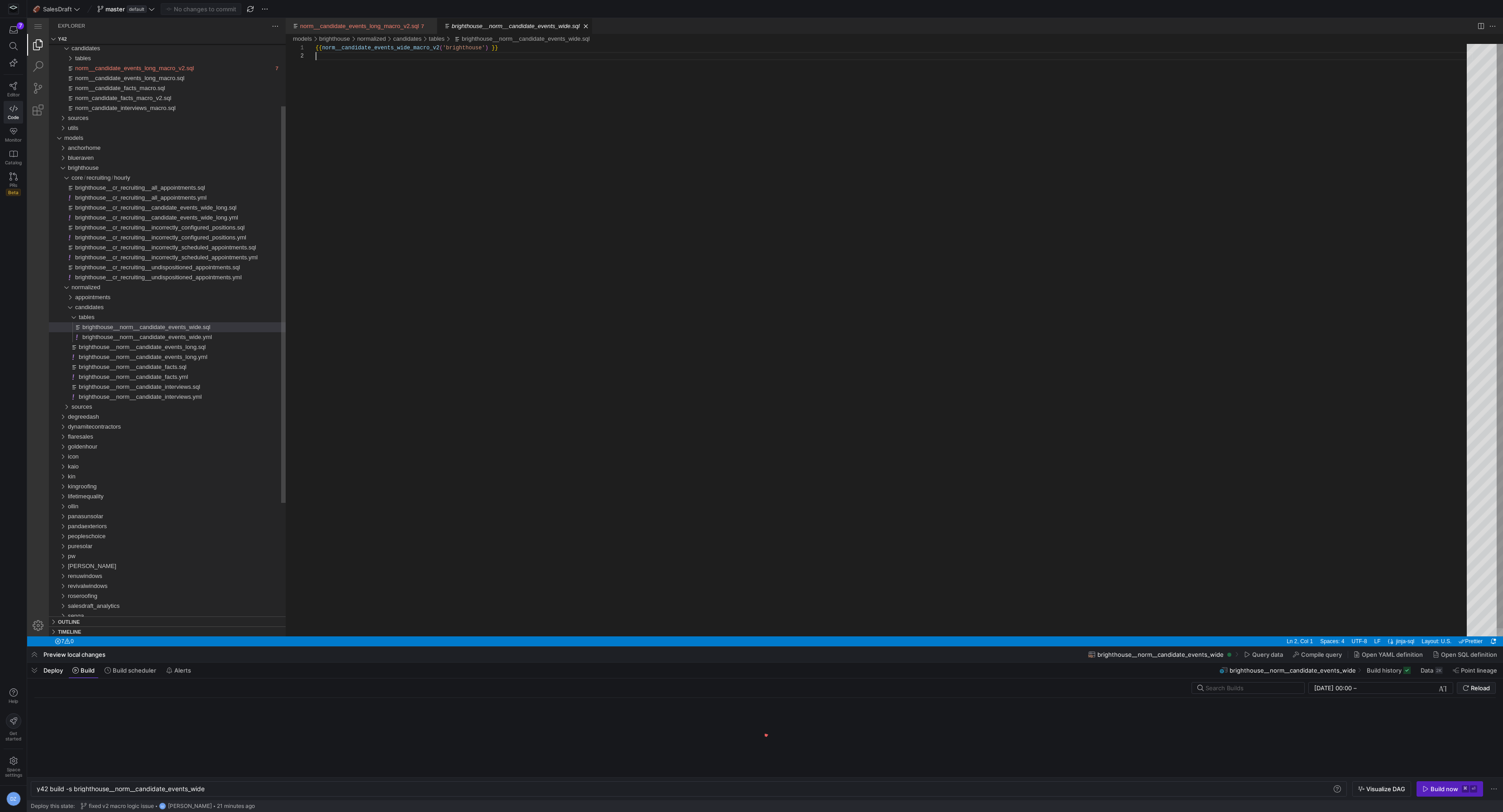
scroll to position [0, 170]
click at [299, 790] on div "y42 build -s brighthouse__norm__candidate_events_w ide" at bounding box center [684, 788] width 1296 height 7
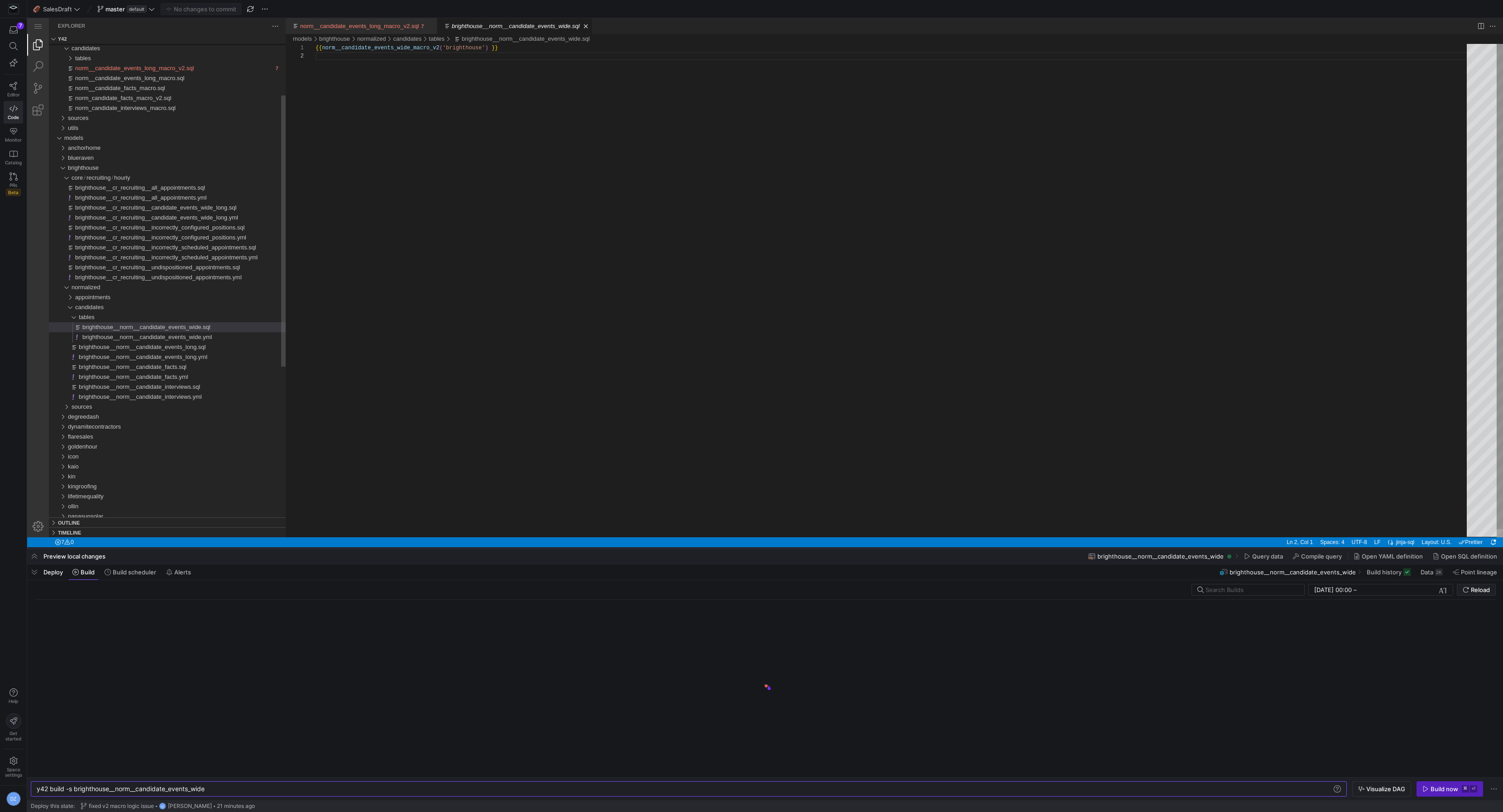
drag, startPoint x: 492, startPoint y: 645, endPoint x: 509, endPoint y: 546, distance: 100.4
click at [509, 547] on div at bounding box center [765, 548] width 1476 height 4
click at [564, 427] on div "{{ norm__candidate_events_wide_macro_v2 ( 'brighthouse' ) }}" at bounding box center [894, 294] width 1157 height 501
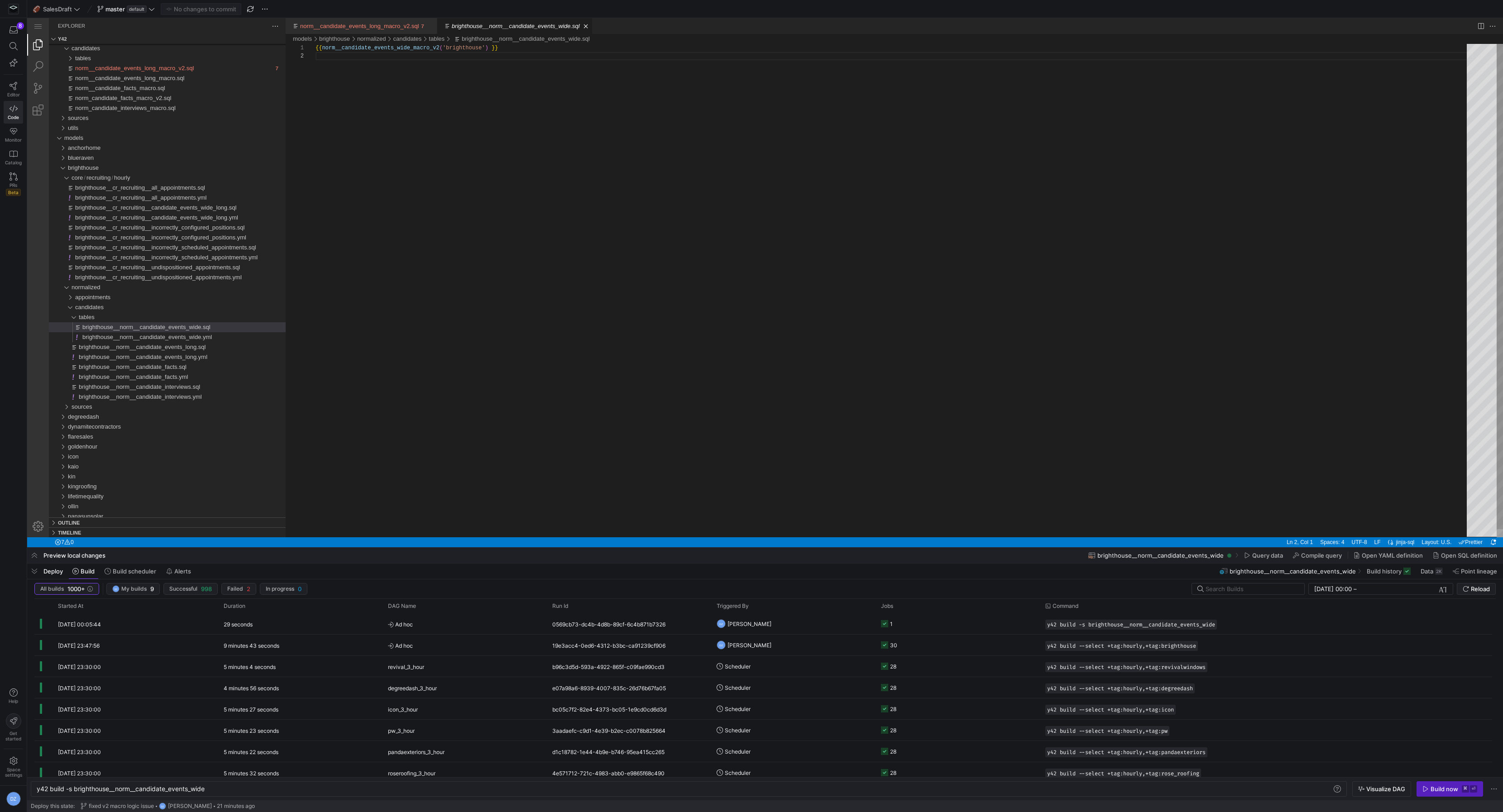
click at [697, 364] on div "{{ norm__candidate_events_wide_macro_v2 ( 'brighthouse' ) }}" at bounding box center [894, 294] width 1157 height 501
click at [138, 208] on span "brighthouse__cr_recruiting__candidate_events_wide_long.sql" at bounding box center [156, 208] width 161 height 7
type textarea "y42 build -s brighthouse__cr_recruiting__candidate_events_wide_long"
click at [546, 165] on div "{{ cr_recruiting__candidate_events_wide_long_macro_v 2 ( 'brighthouse' ) }}" at bounding box center [894, 294] width 1157 height 501
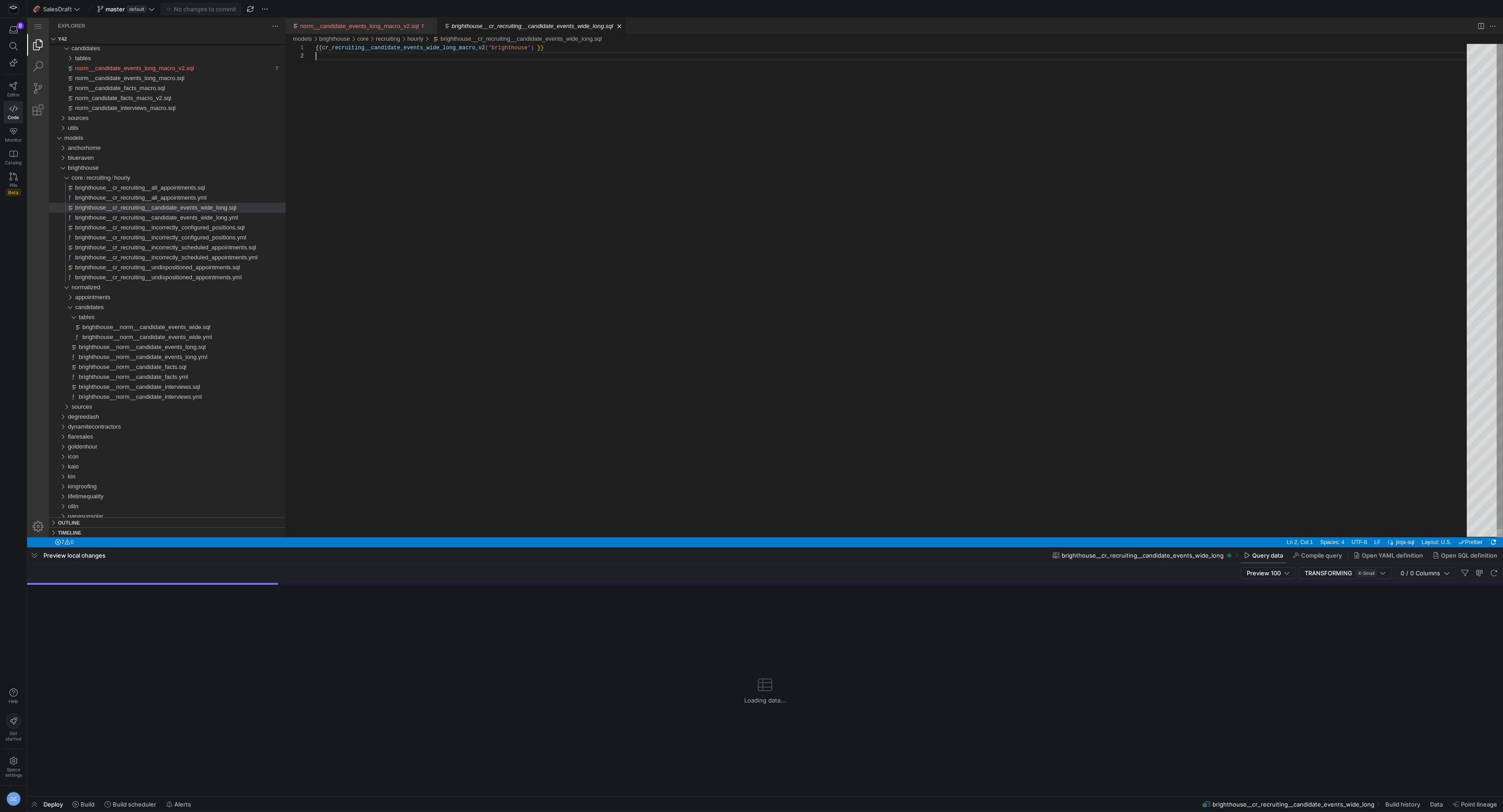
click at [546, 165] on div "{{ cr_recruiting__candidate_events_wide_long_macro_v 2 ( 'brighthouse' ) }}" at bounding box center [894, 294] width 1157 height 501
click at [1317, 556] on span "Compile query" at bounding box center [1321, 555] width 41 height 7
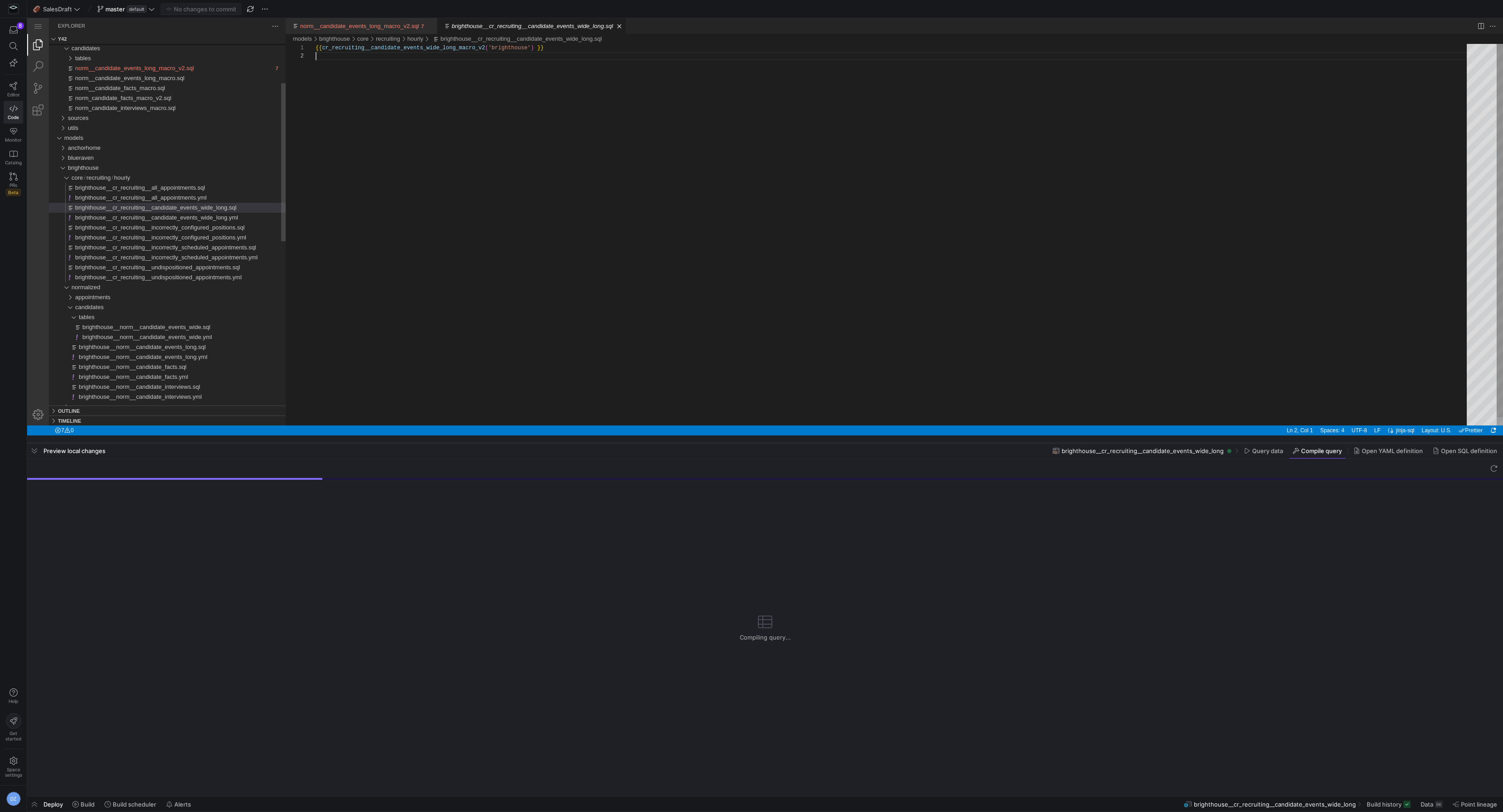
drag, startPoint x: 618, startPoint y: 548, endPoint x: 624, endPoint y: 436, distance: 112.2
click at [624, 441] on div at bounding box center [765, 443] width 1476 height 4
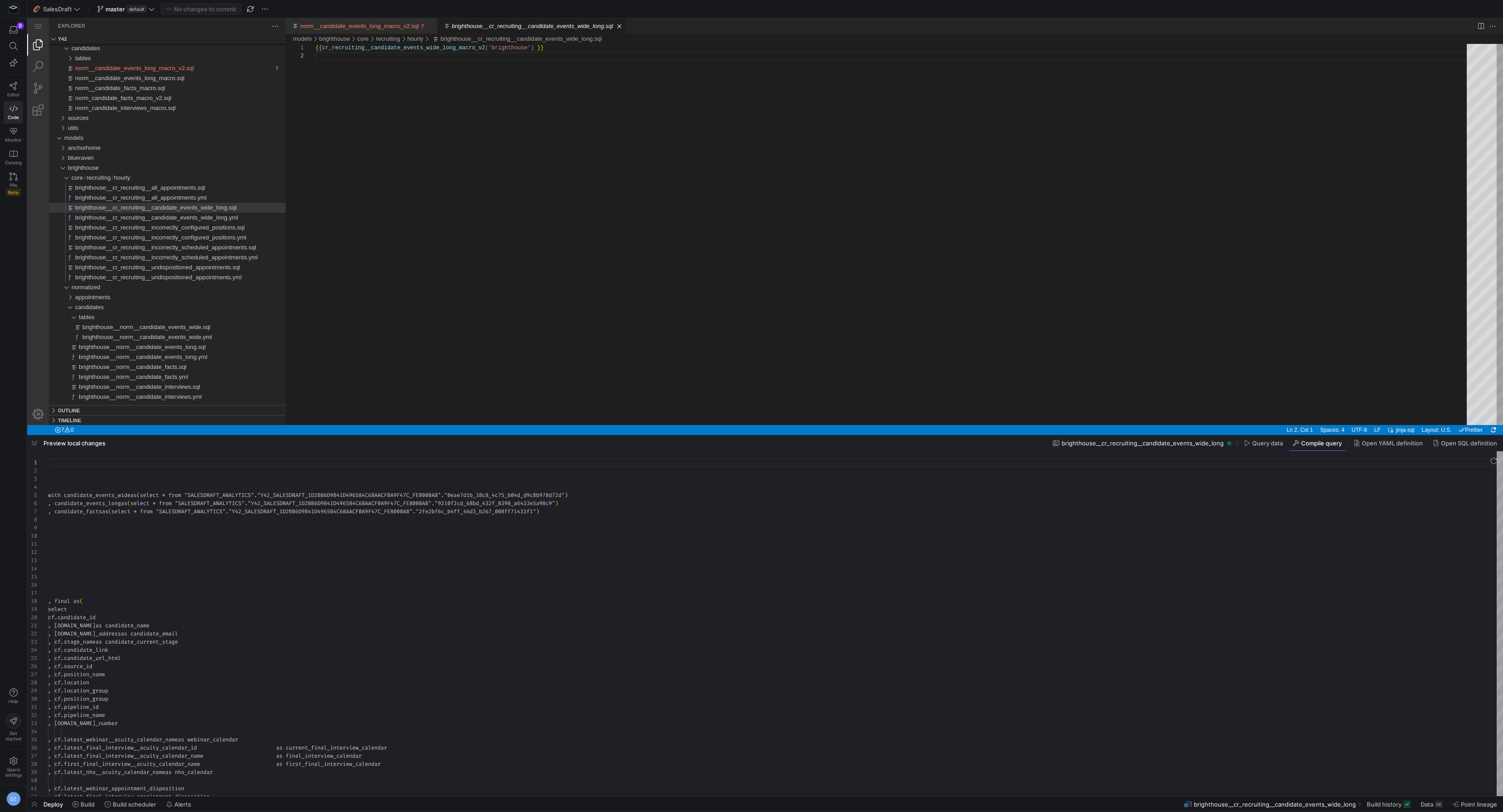
scroll to position [48, 0]
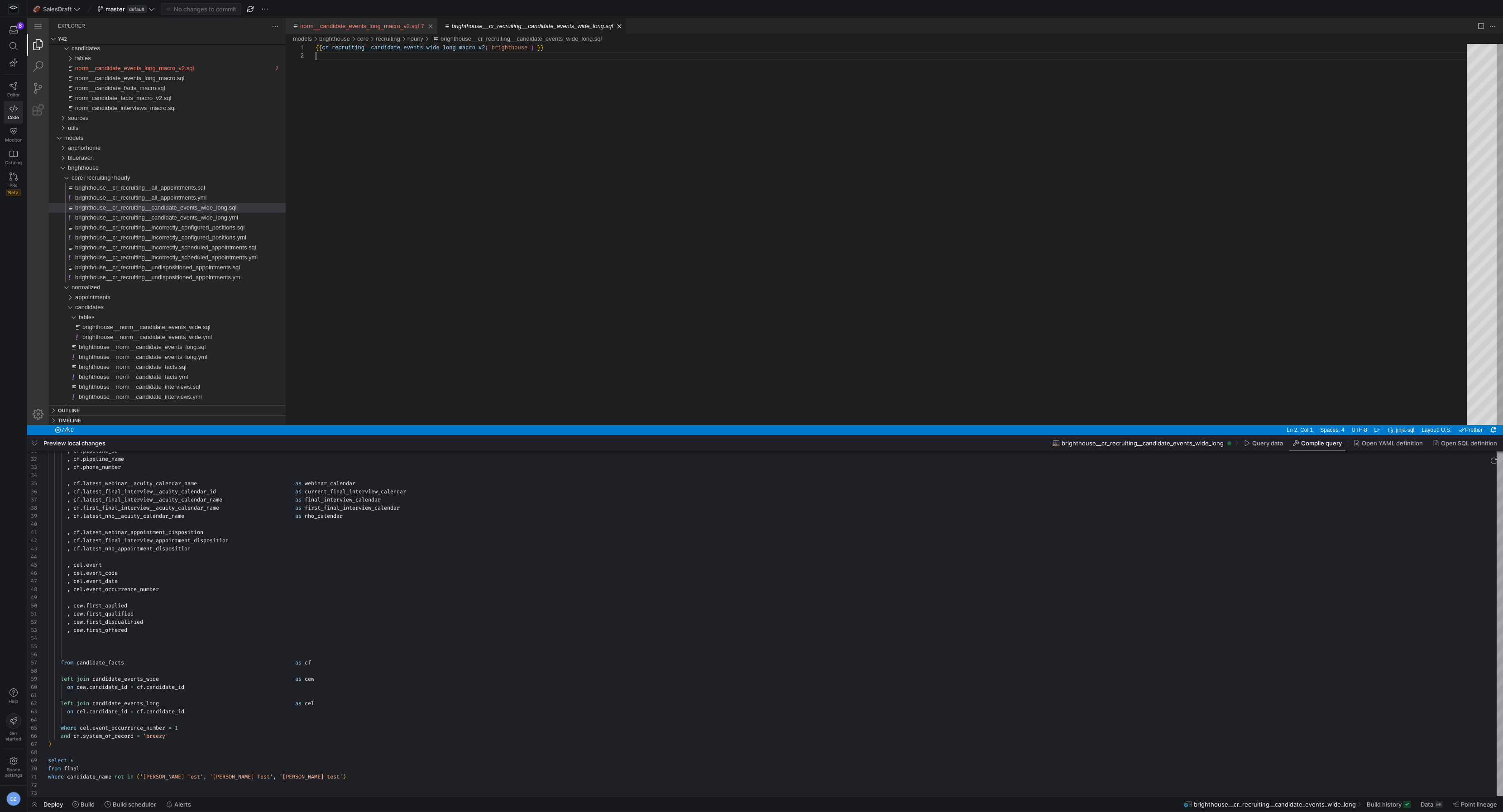
click at [342, 23] on link "norm__candidate_events_long_macro_v2.sql" at bounding box center [359, 26] width 118 height 7
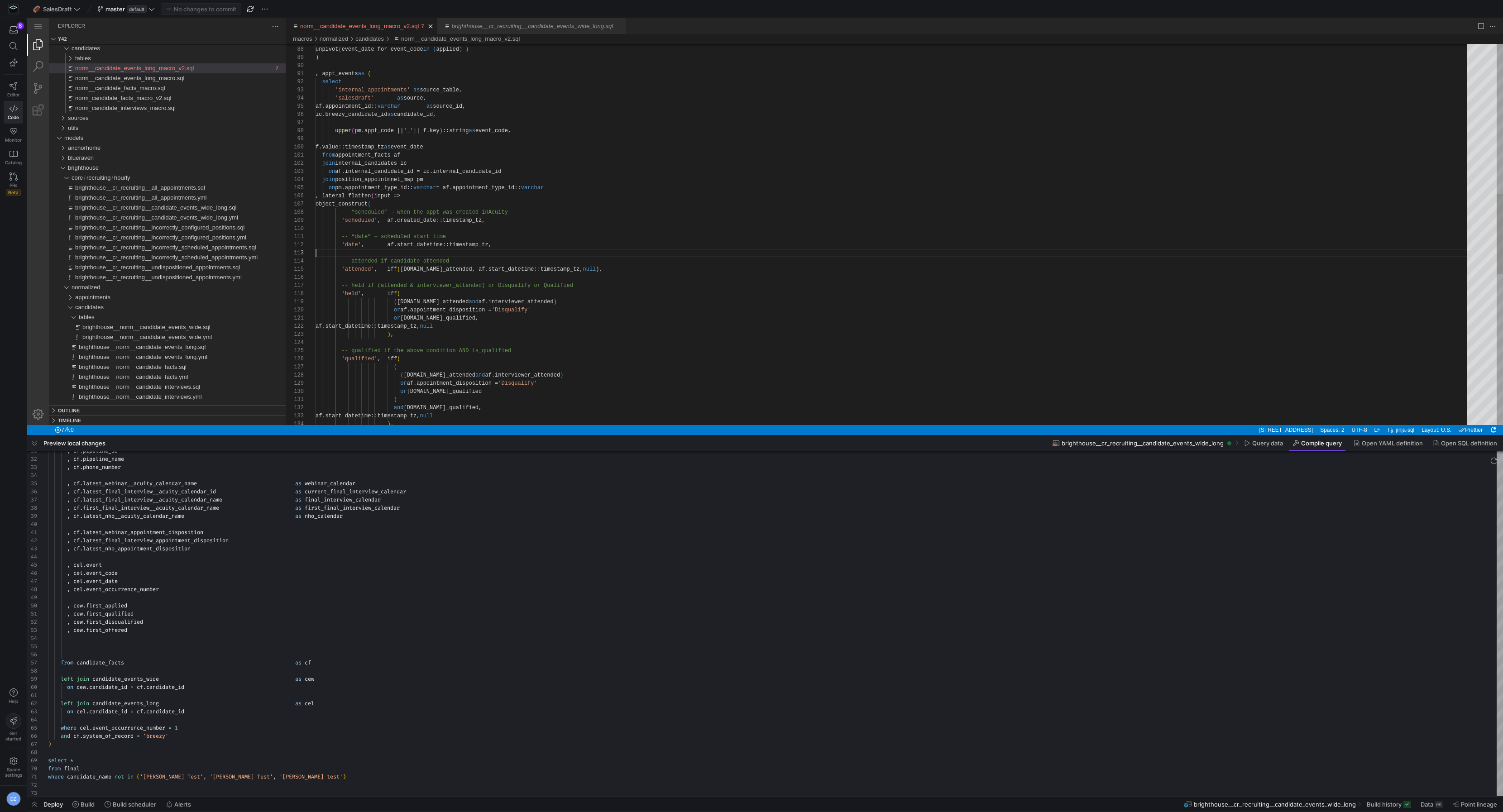
scroll to position [17, 0]
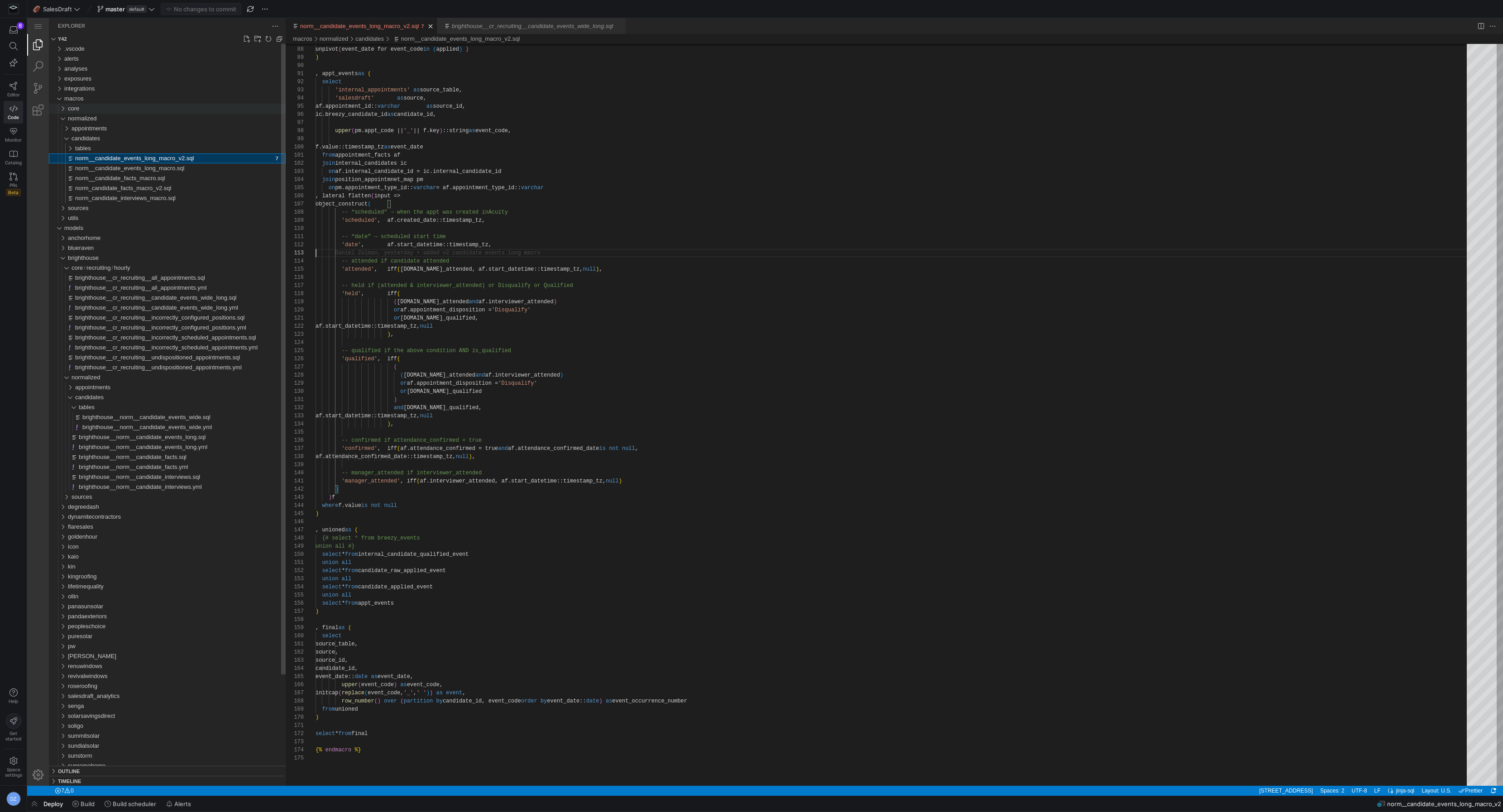
click at [187, 110] on div "core" at bounding box center [177, 108] width 218 height 10
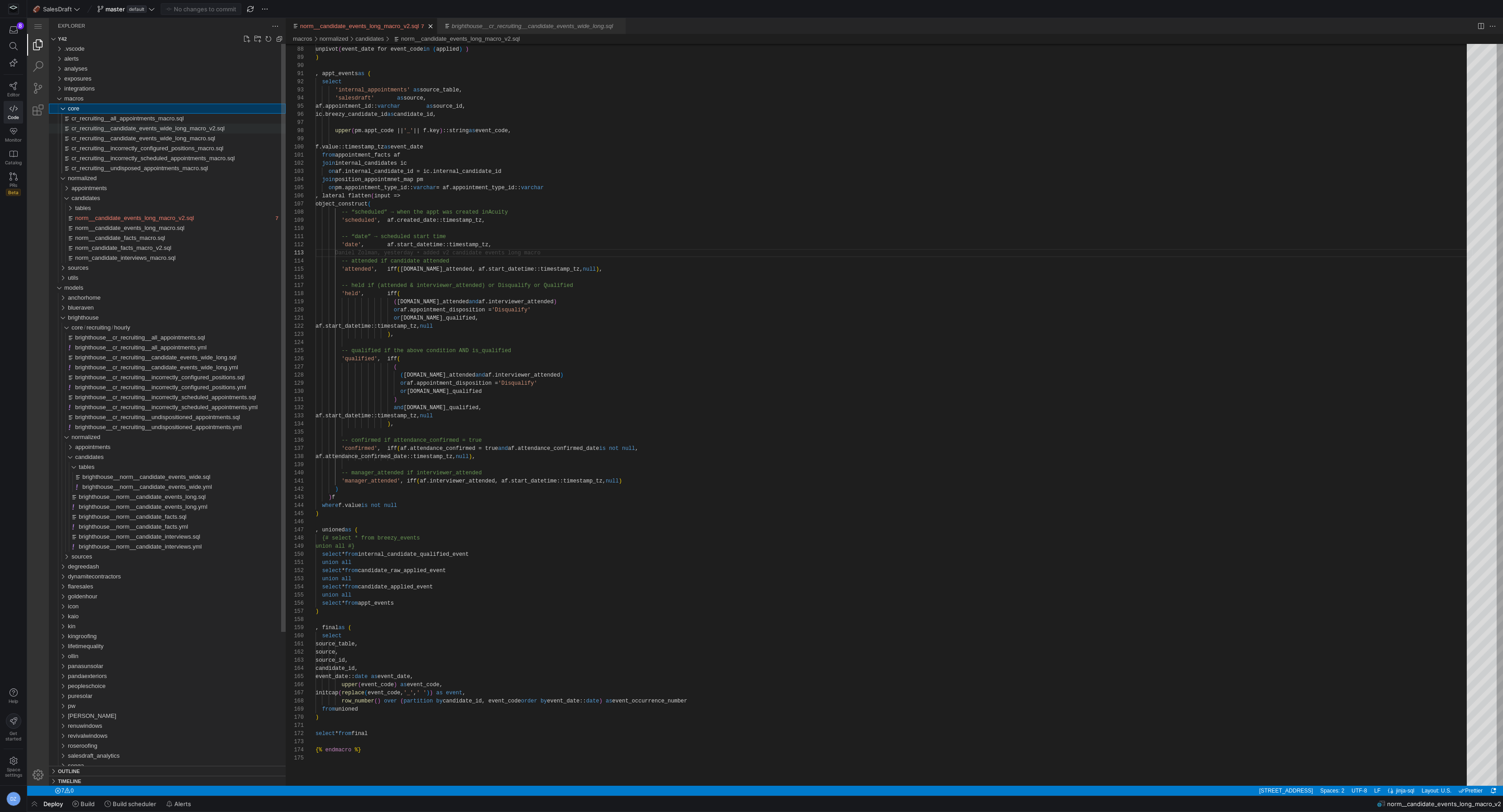
click at [189, 131] on span "cr_recruiting__candidate_events_wide_long_macro_v2.sql" at bounding box center [148, 128] width 153 height 7
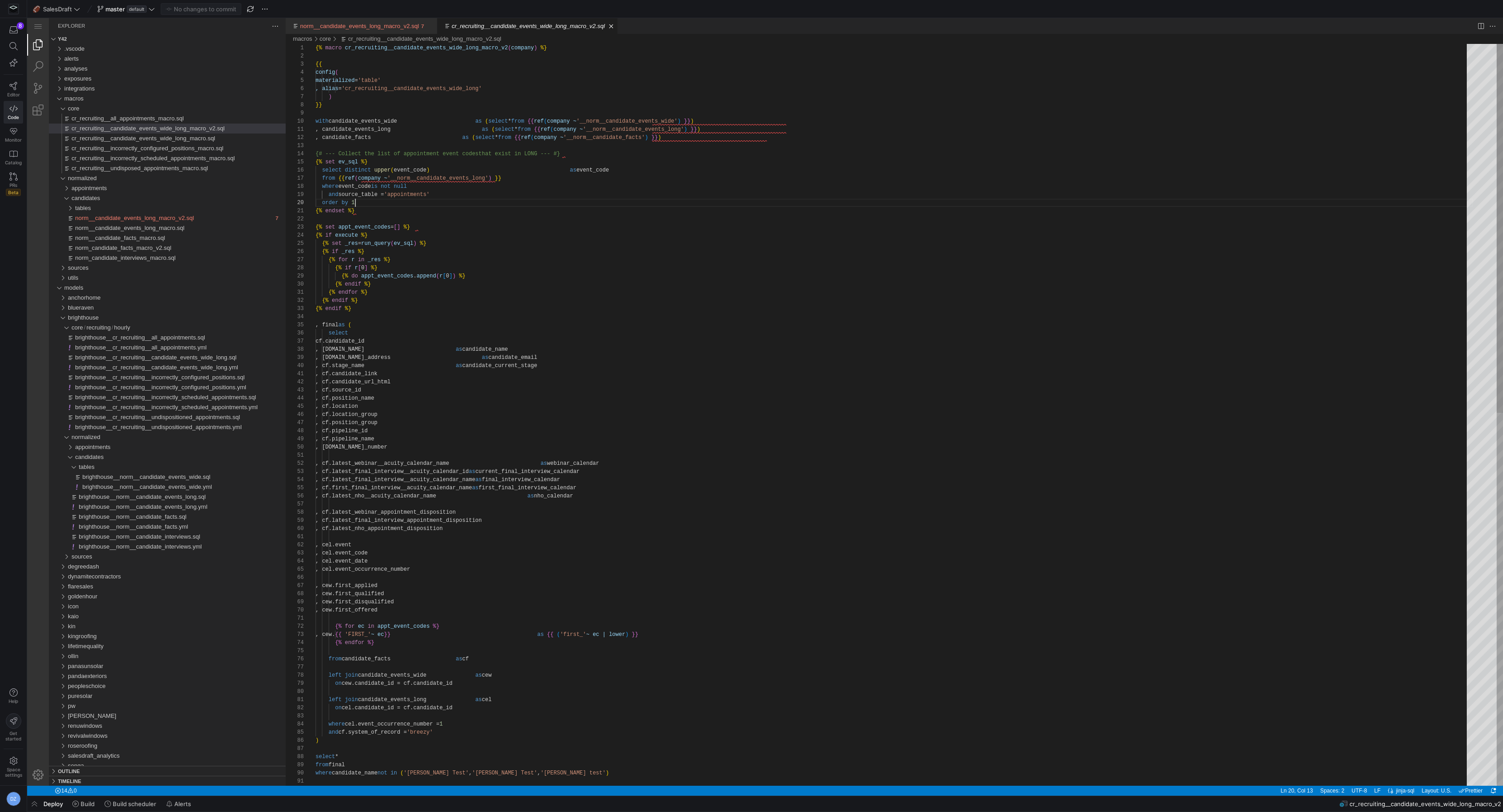
click at [500, 202] on div "{% macro cr_recruiting__candidate_events_wide_long_macro_v2 ( company ) %} {{ c…" at bounding box center [894, 790] width 1157 height 1491
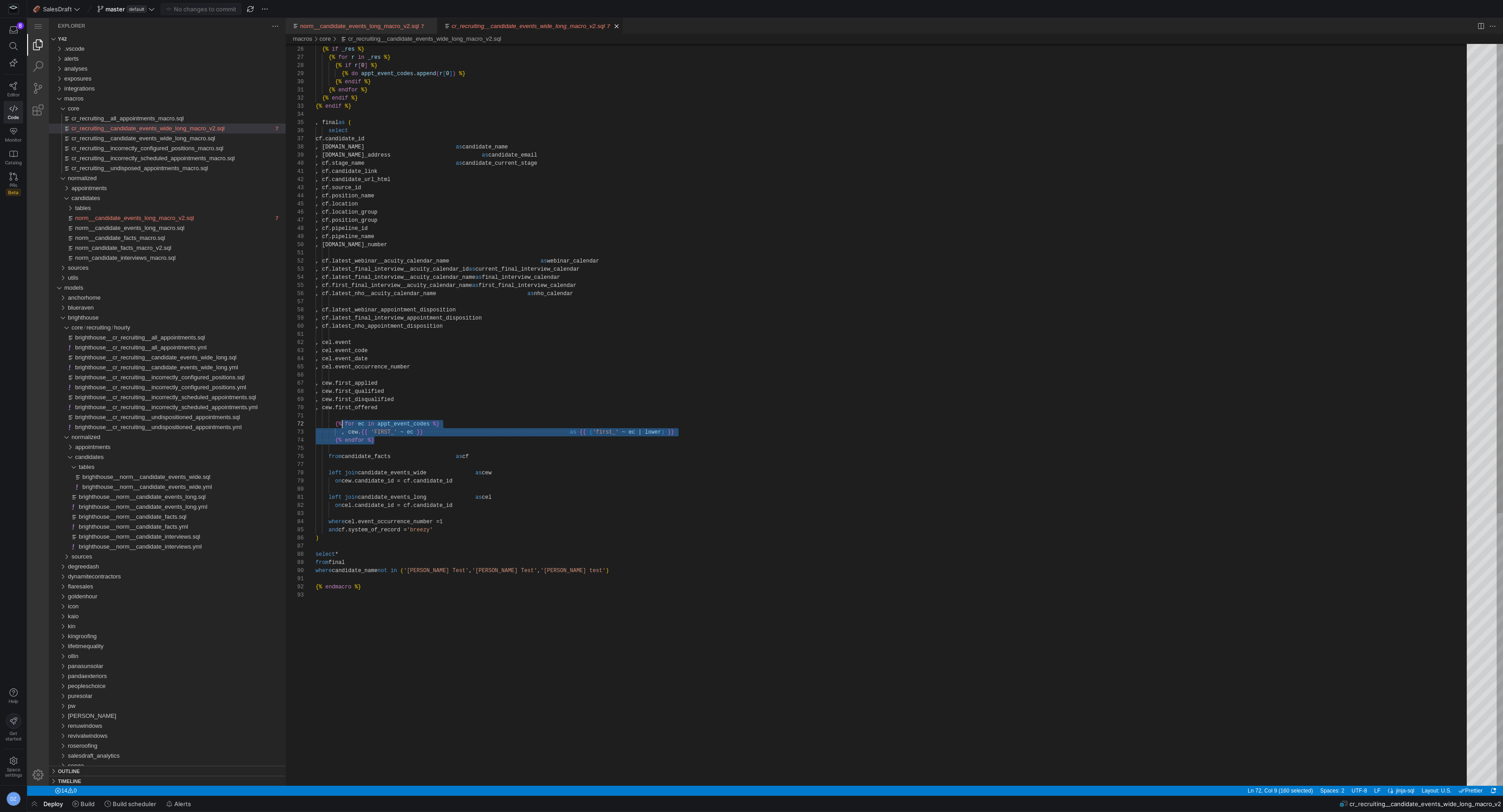
scroll to position [8, 23]
drag, startPoint x: 418, startPoint y: 440, endPoint x: 337, endPoint y: 424, distance: 82.6
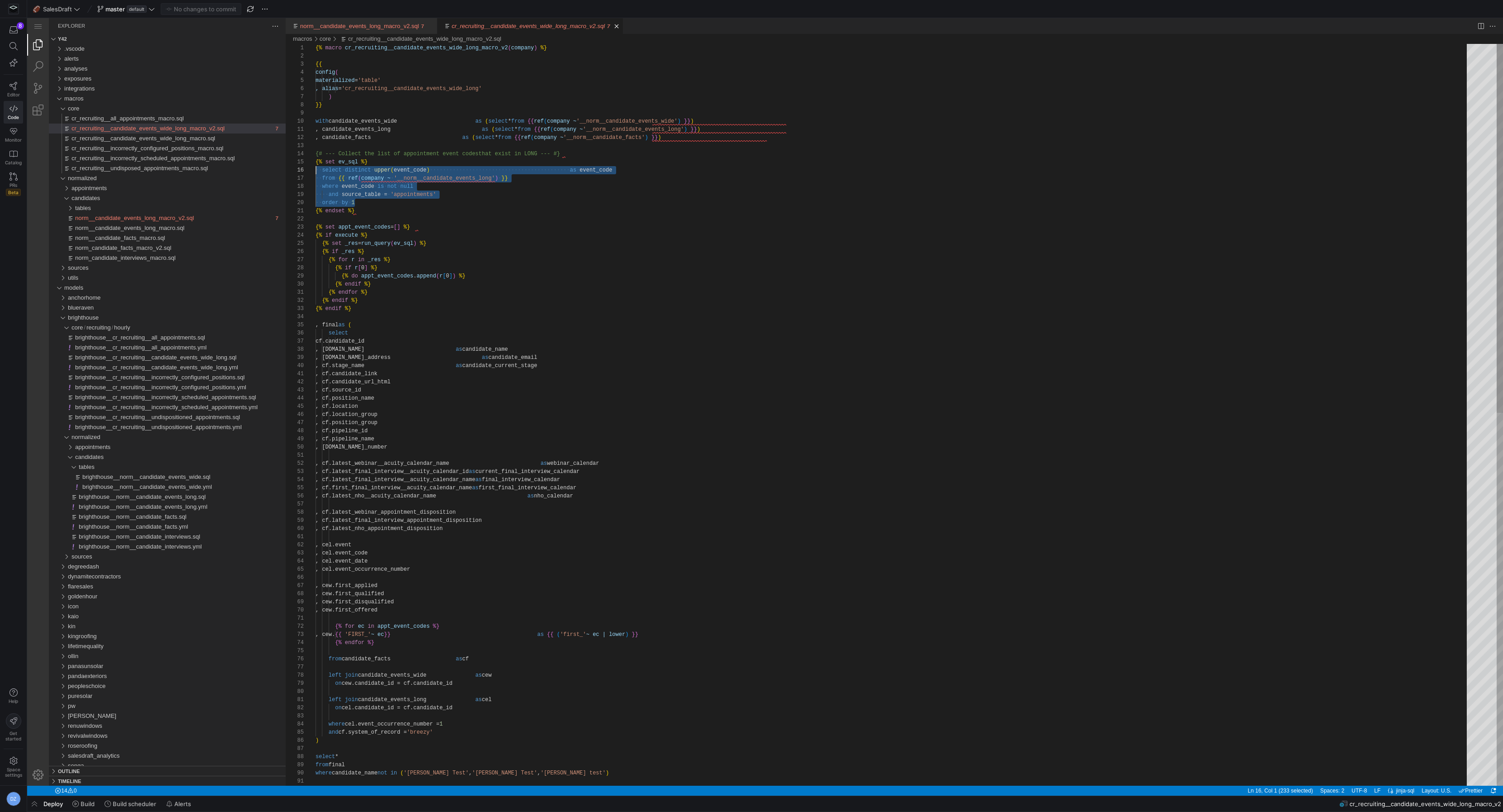
scroll to position [41, 0]
drag, startPoint x: 368, startPoint y: 203, endPoint x: 303, endPoint y: 172, distance: 72.0
type textarea "company ~ '__norm__candidate_events_long') }}) , candidate_facts as (select * f…"
click at [361, 24] on link "norm__candidate_events_long_macro_v2.sql" at bounding box center [359, 26] width 118 height 7
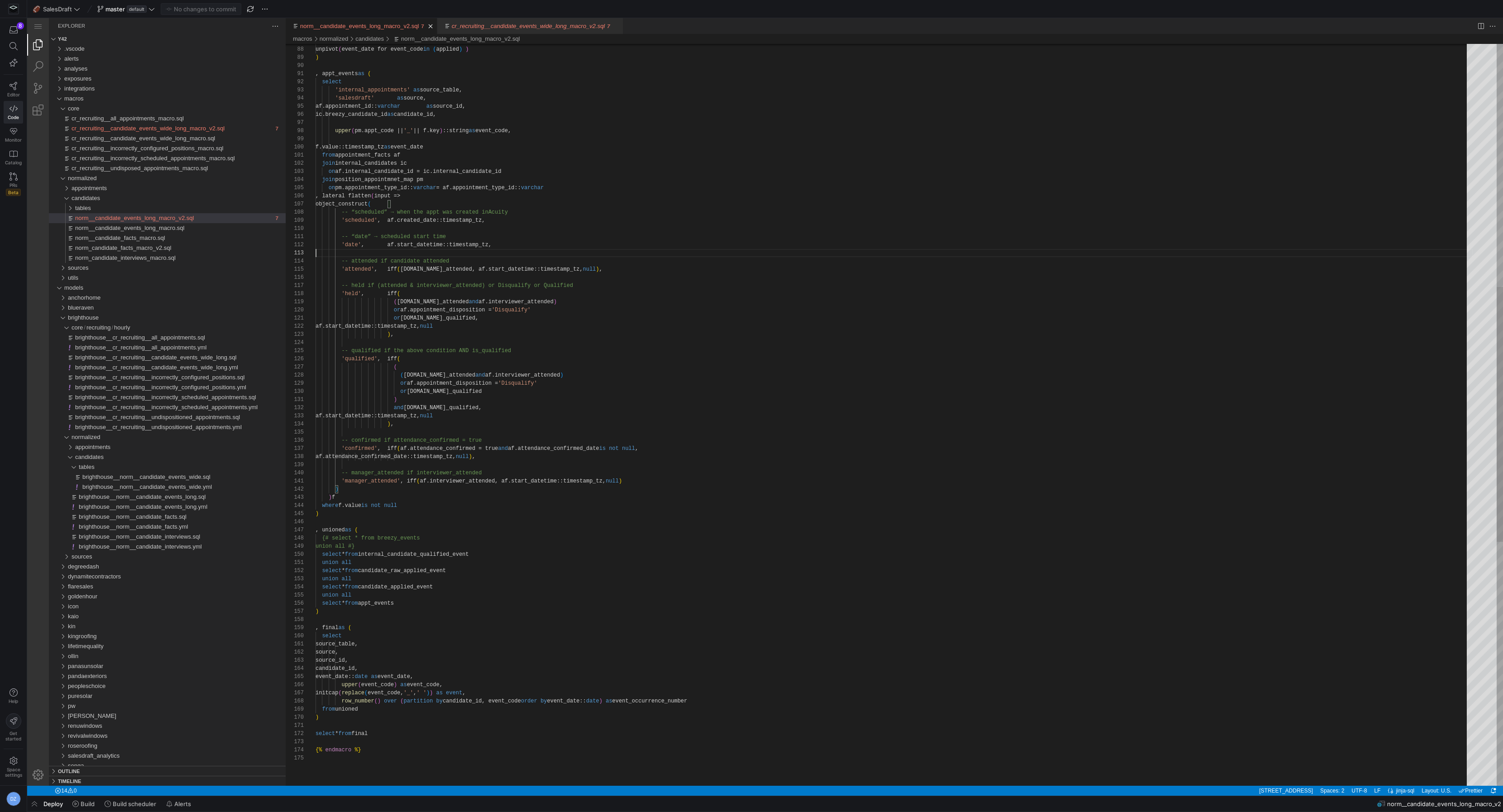
scroll to position [17, 0]
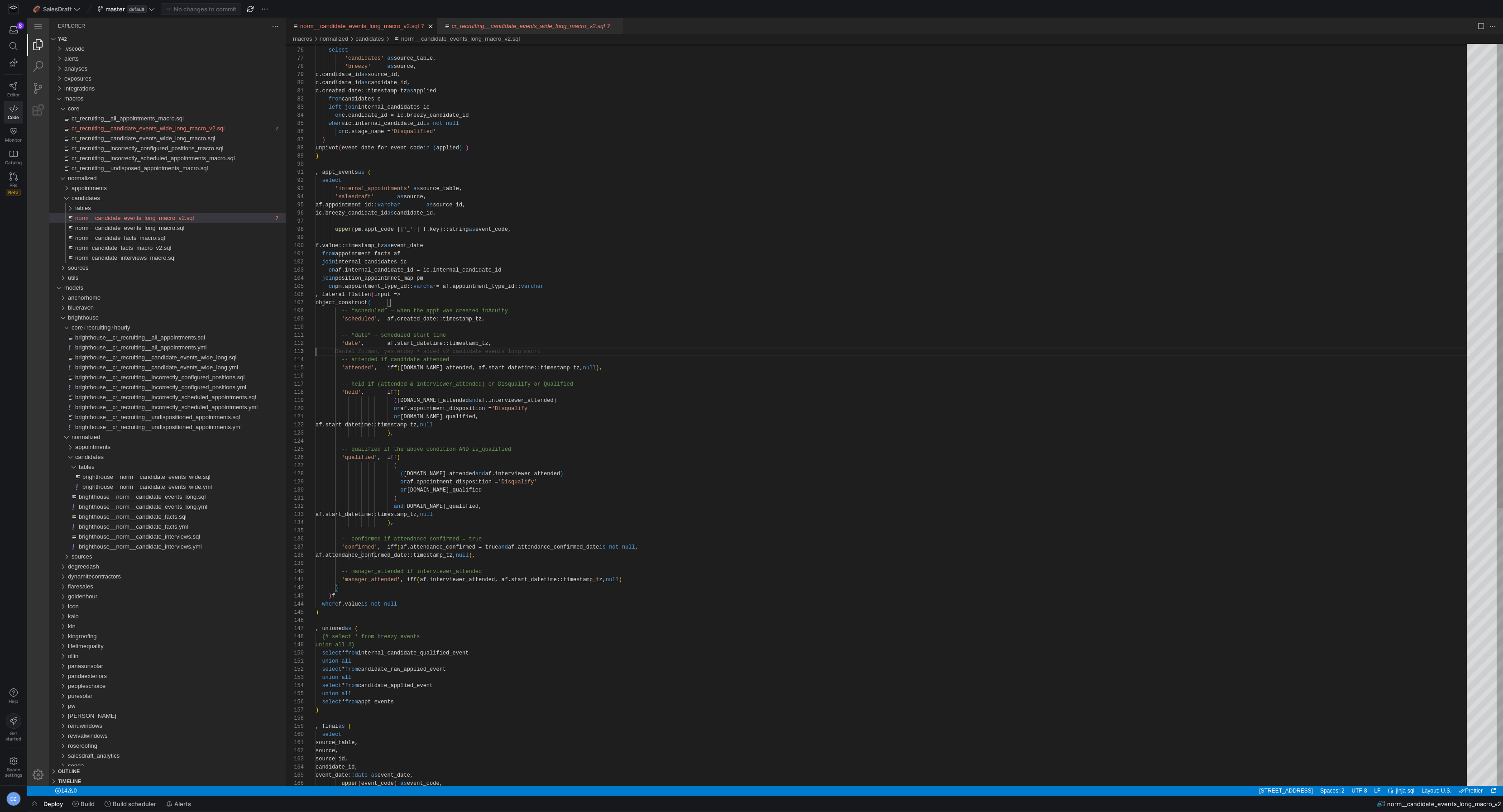
type textarea ", appt_events as ( select 'internal_appointments' as source_table, 'salesdraft'…"
click at [369, 187] on div ") unpivot ( event_date for event_code in ( applied ) ) ) , appt_events as ( sel…" at bounding box center [894, 515] width 1157 height 2159
click at [493, 25] on link "cr_recruiting__candidate_events_wide_long_macro_v2.sql" at bounding box center [528, 26] width 153 height 7
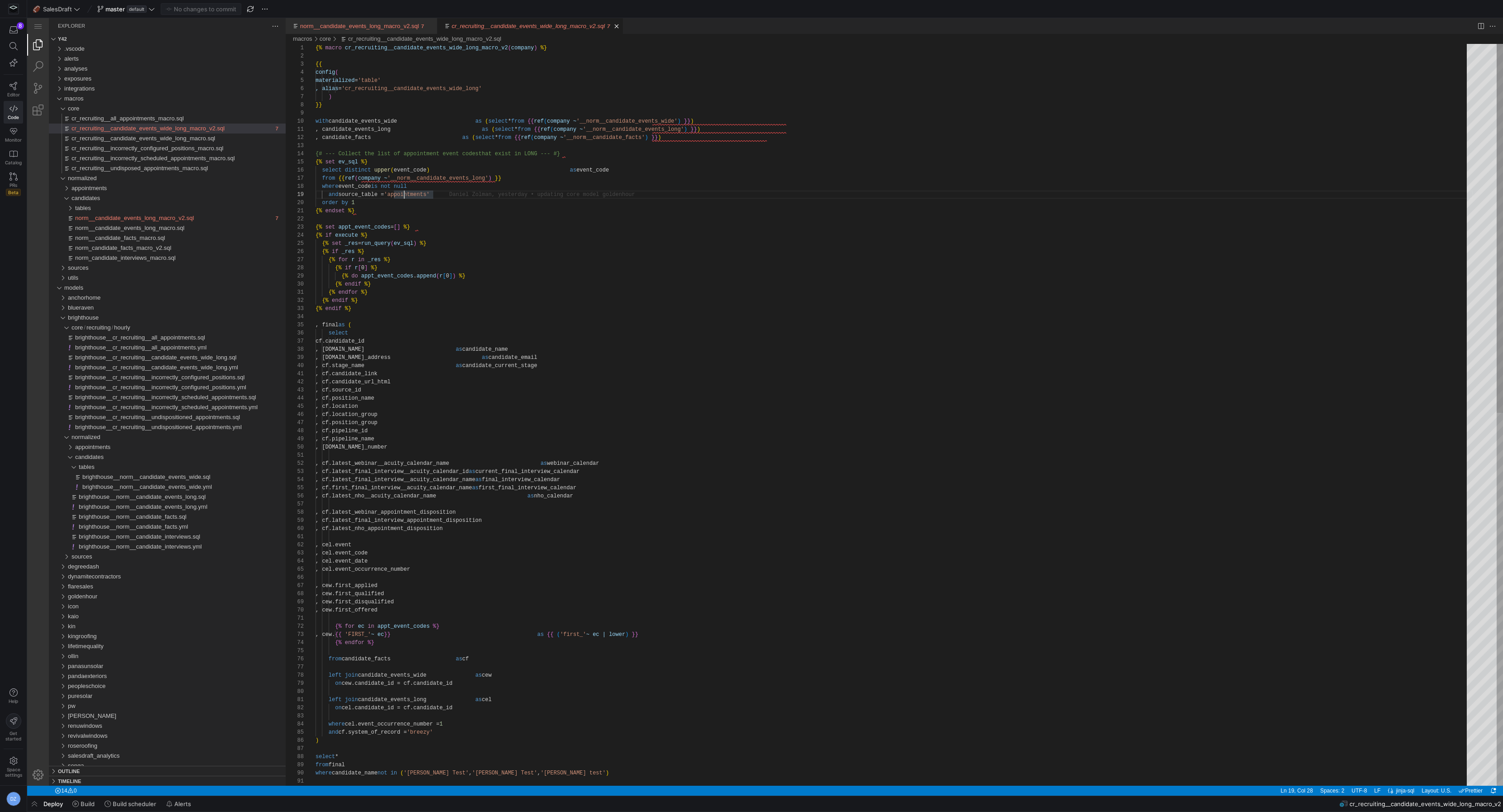
click at [404, 193] on div "{% macro cr_recruiting__candidate_events_wide_long_macro_v2 ( company ) %} {{ c…" at bounding box center [894, 790] width 1157 height 1491
type textarea "rm__candidate_events_long') }}) , candidate_facts as (select * from {{ ref(comp…"
click at [474, 196] on div "{% macro cr_recruiting__candidate_events_wide_long_macro_v2 ( company ) %} {{ c…" at bounding box center [894, 790] width 1157 height 1491
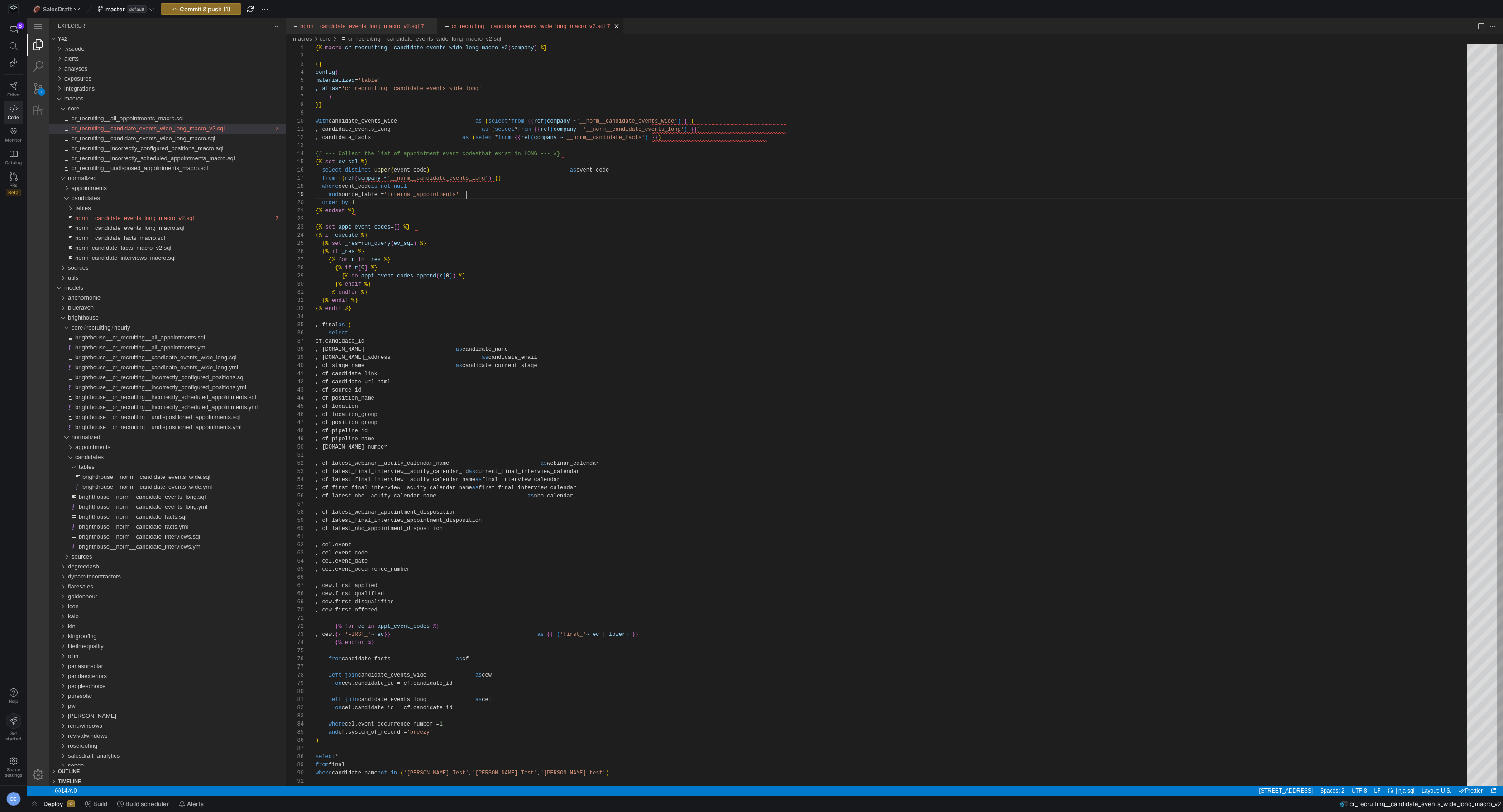
click at [575, 192] on div "{% macro cr_recruiting__candidate_events_wide_long_macro_v2 ( company ) %} {{ c…" at bounding box center [894, 790] width 1157 height 1491
click at [189, 6] on span "Commit & push (1)" at bounding box center [205, 9] width 51 height 7
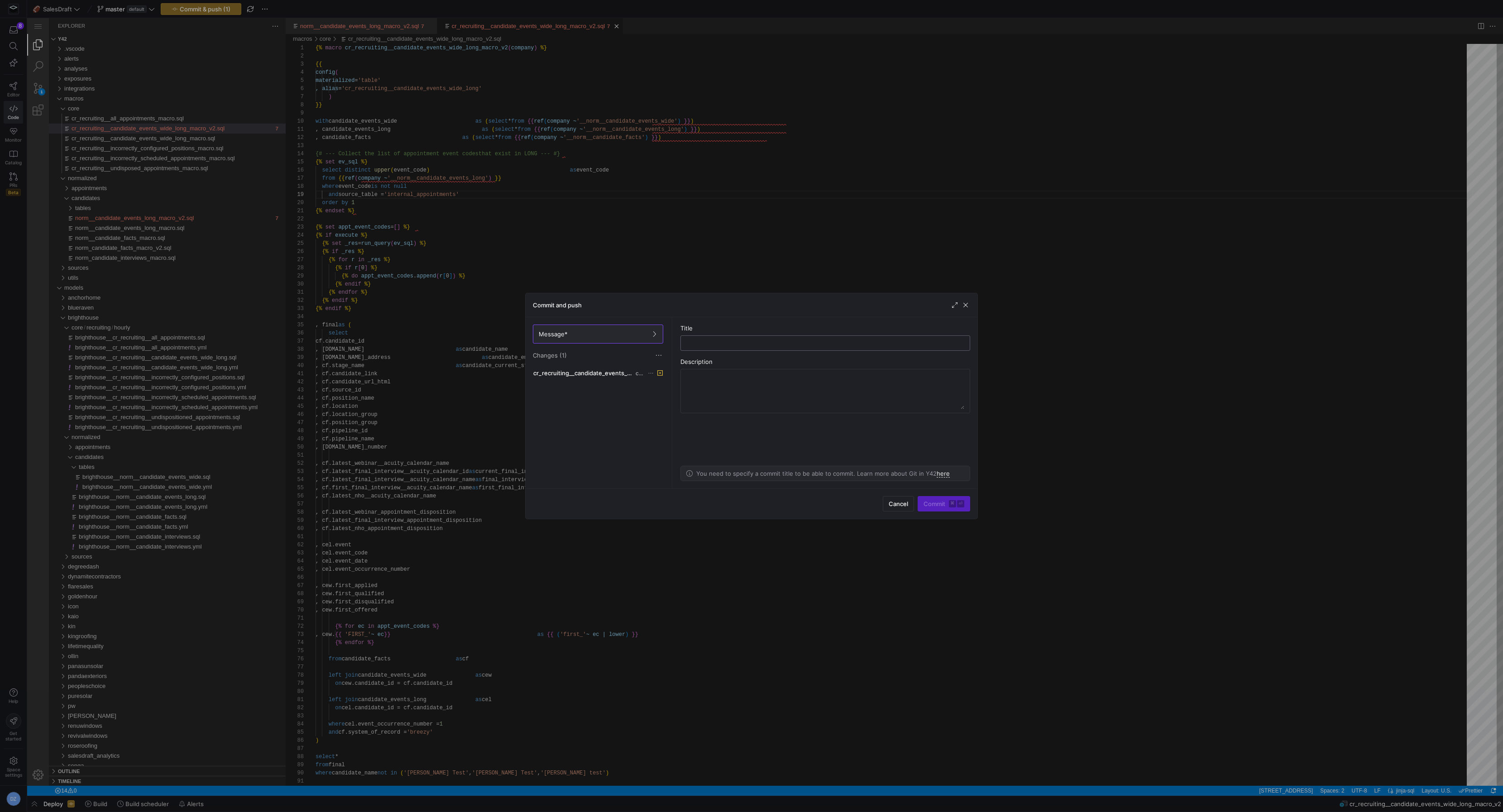
click at [802, 343] on input "text" at bounding box center [826, 342] width 275 height 7
type input "checkpoint"
click at [942, 507] on span "Commit ⌘ ⏎" at bounding box center [944, 503] width 41 height 7
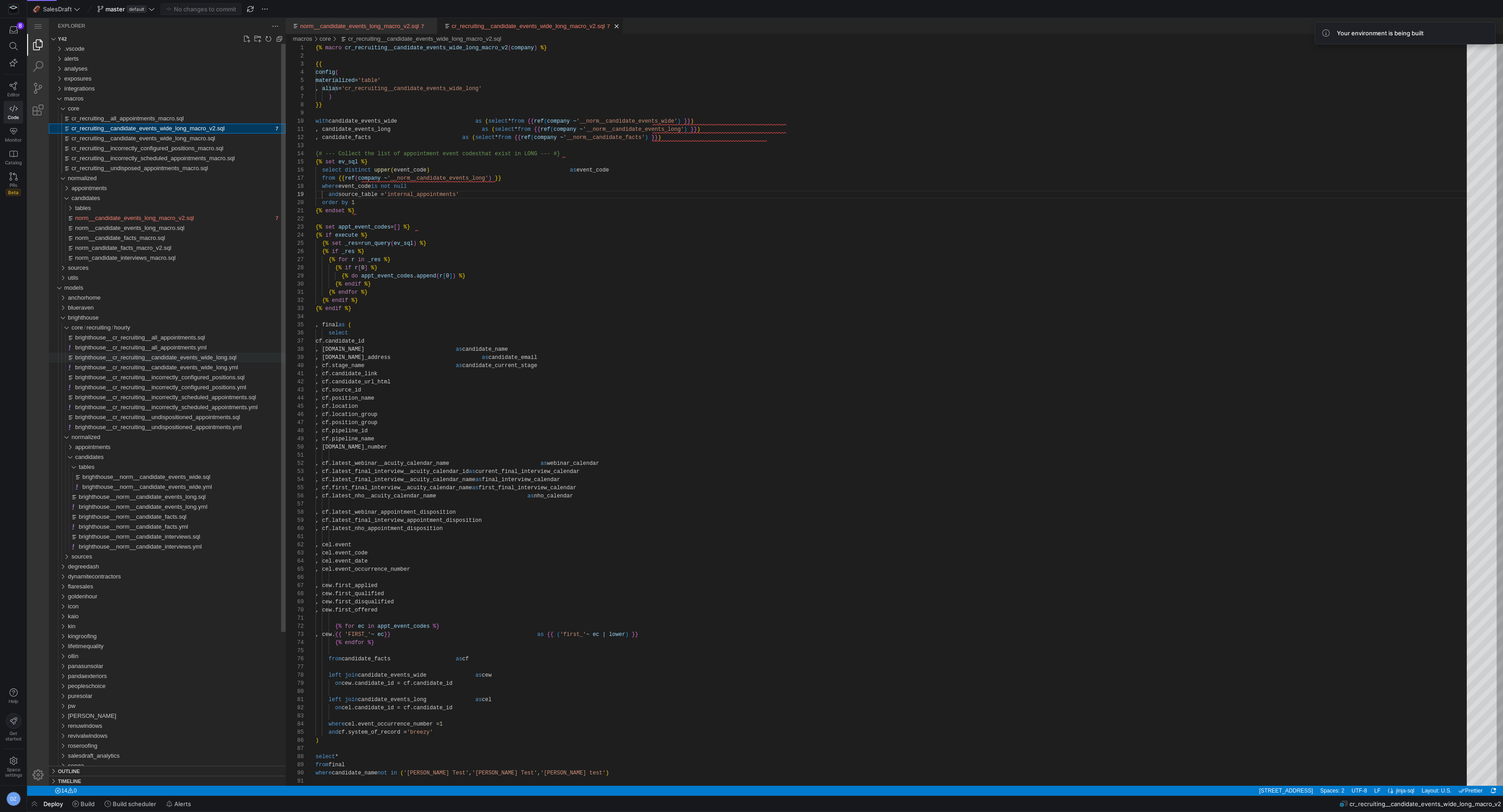
click at [174, 357] on span "brighthouse__cr_recruiting__candidate_events_wide_long.sql" at bounding box center [156, 357] width 161 height 7
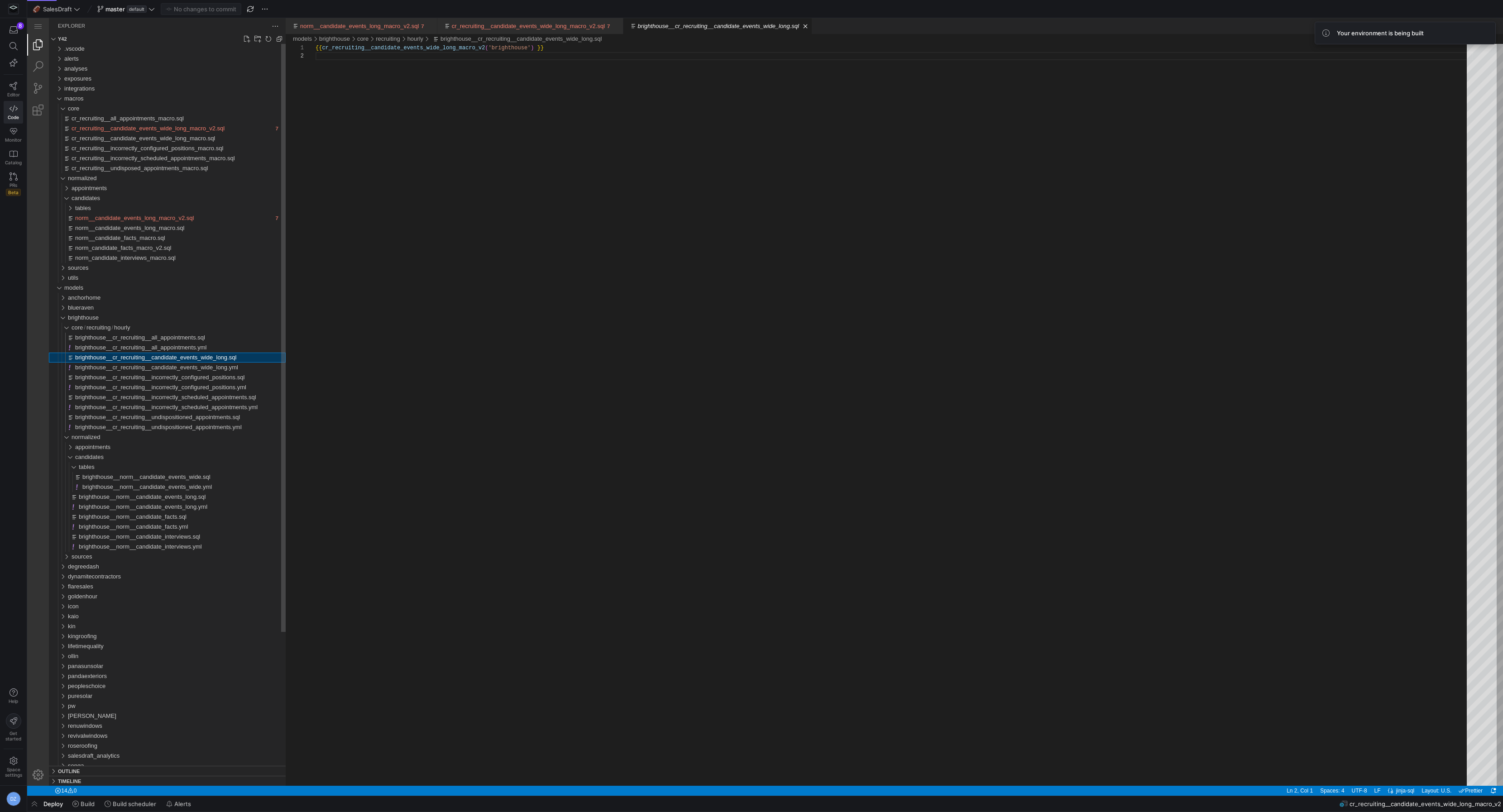
scroll to position [8, 0]
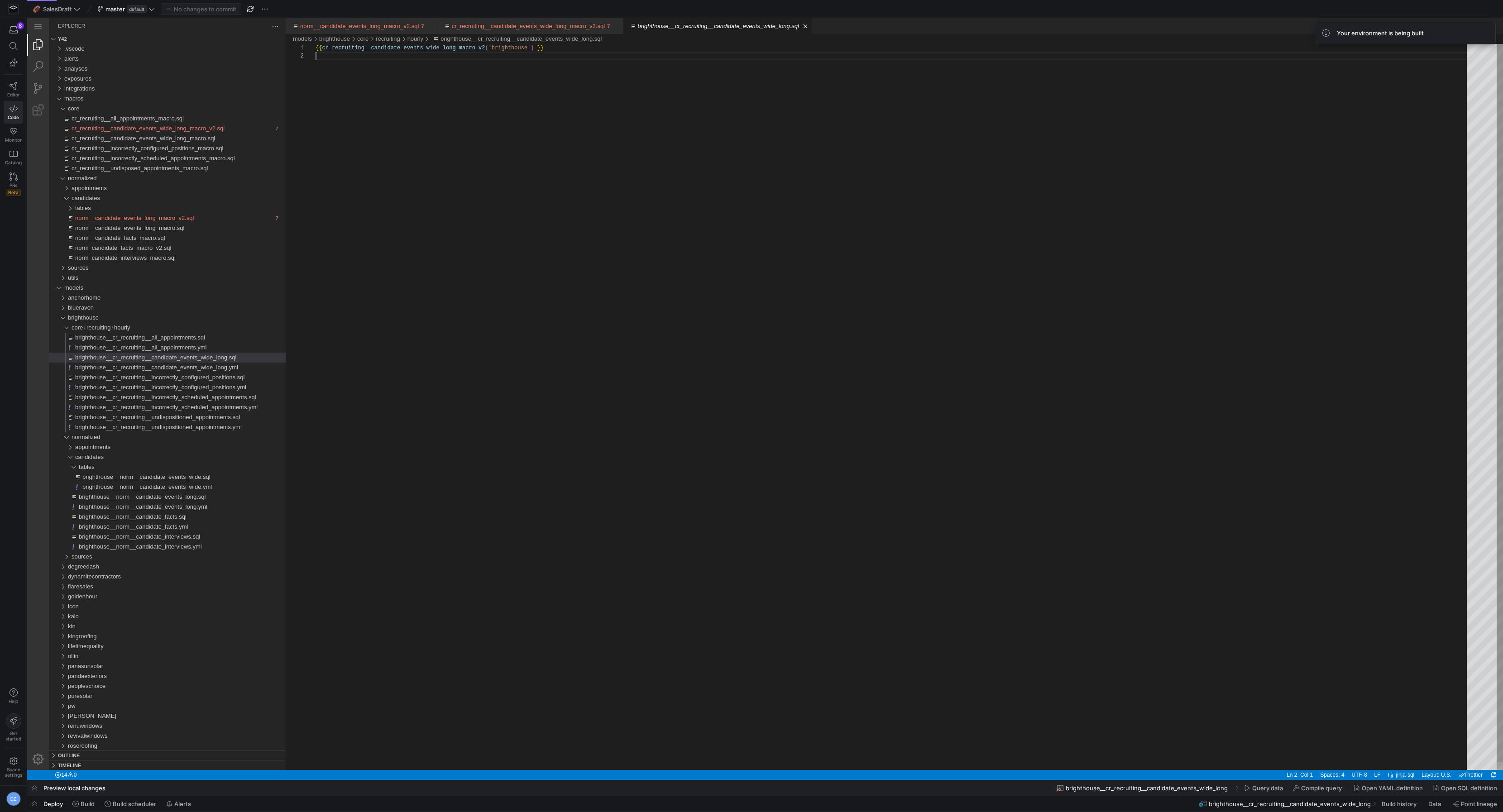
click at [523, 186] on div "{{ cr_recruiting__candidate_events_wide_long_macro_v 2 ( 'brighthouse' ) }}" at bounding box center [894, 411] width 1157 height 734
click at [78, 801] on span "Build" at bounding box center [84, 803] width 22 height 7
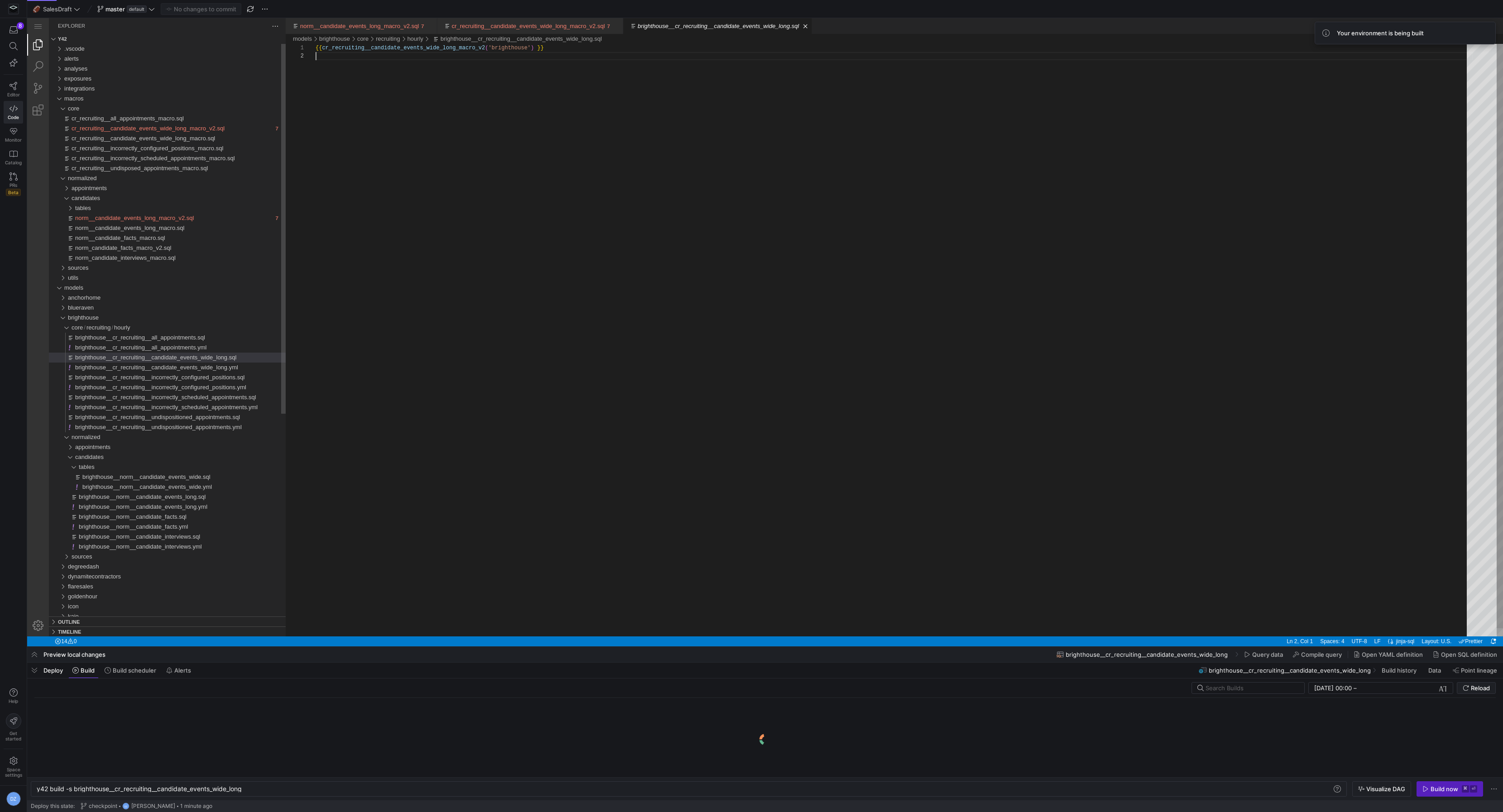
scroll to position [0, 208]
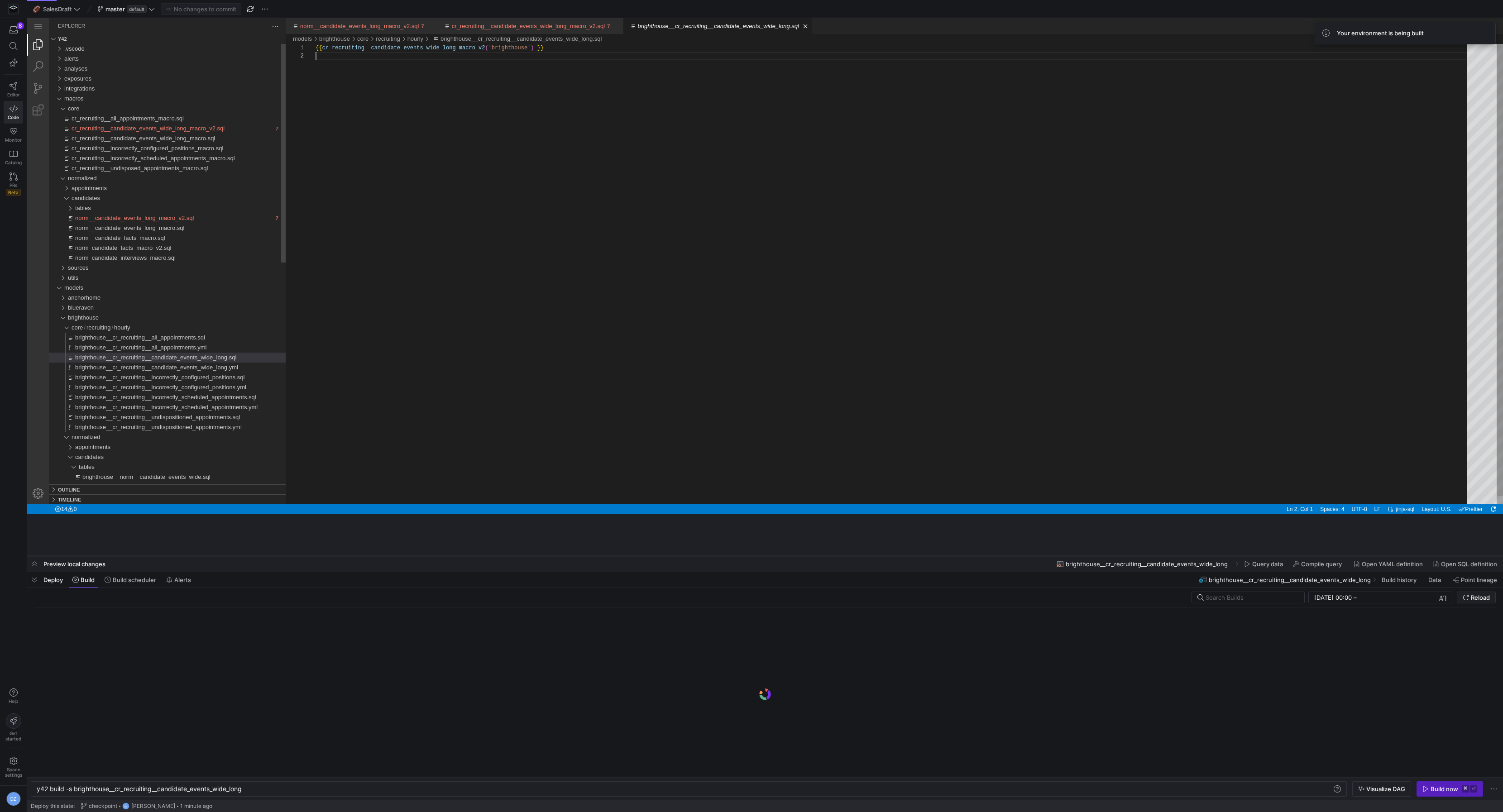
drag, startPoint x: 535, startPoint y: 647, endPoint x: 530, endPoint y: 495, distance: 152.1
click at [530, 555] on div at bounding box center [765, 556] width 1476 height 4
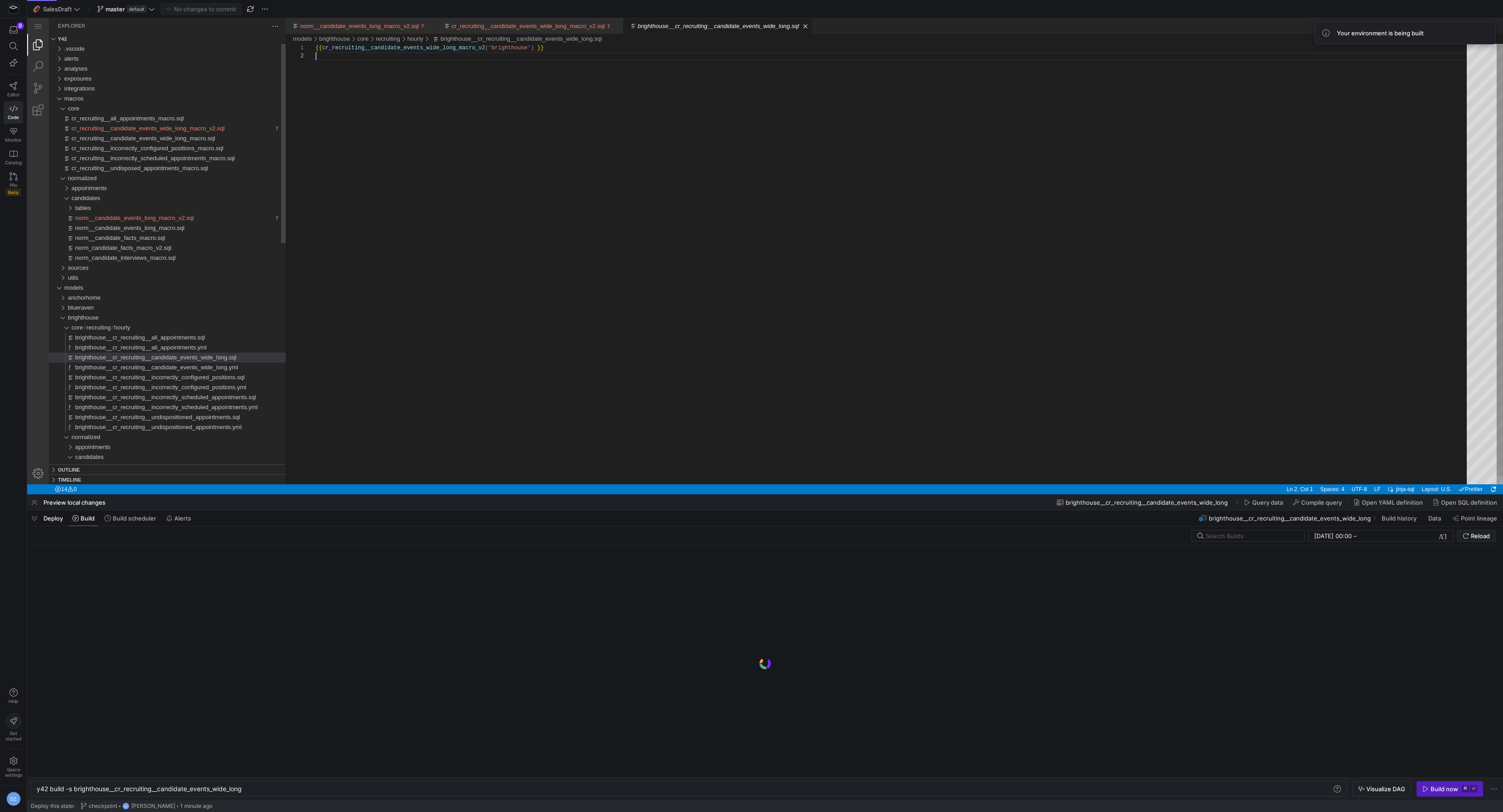
click at [575, 373] on div "{{ cr_recruiting__candidate_events_wide_long_macro_v 2 ( 'brighthouse' ) }}" at bounding box center [894, 268] width 1157 height 448
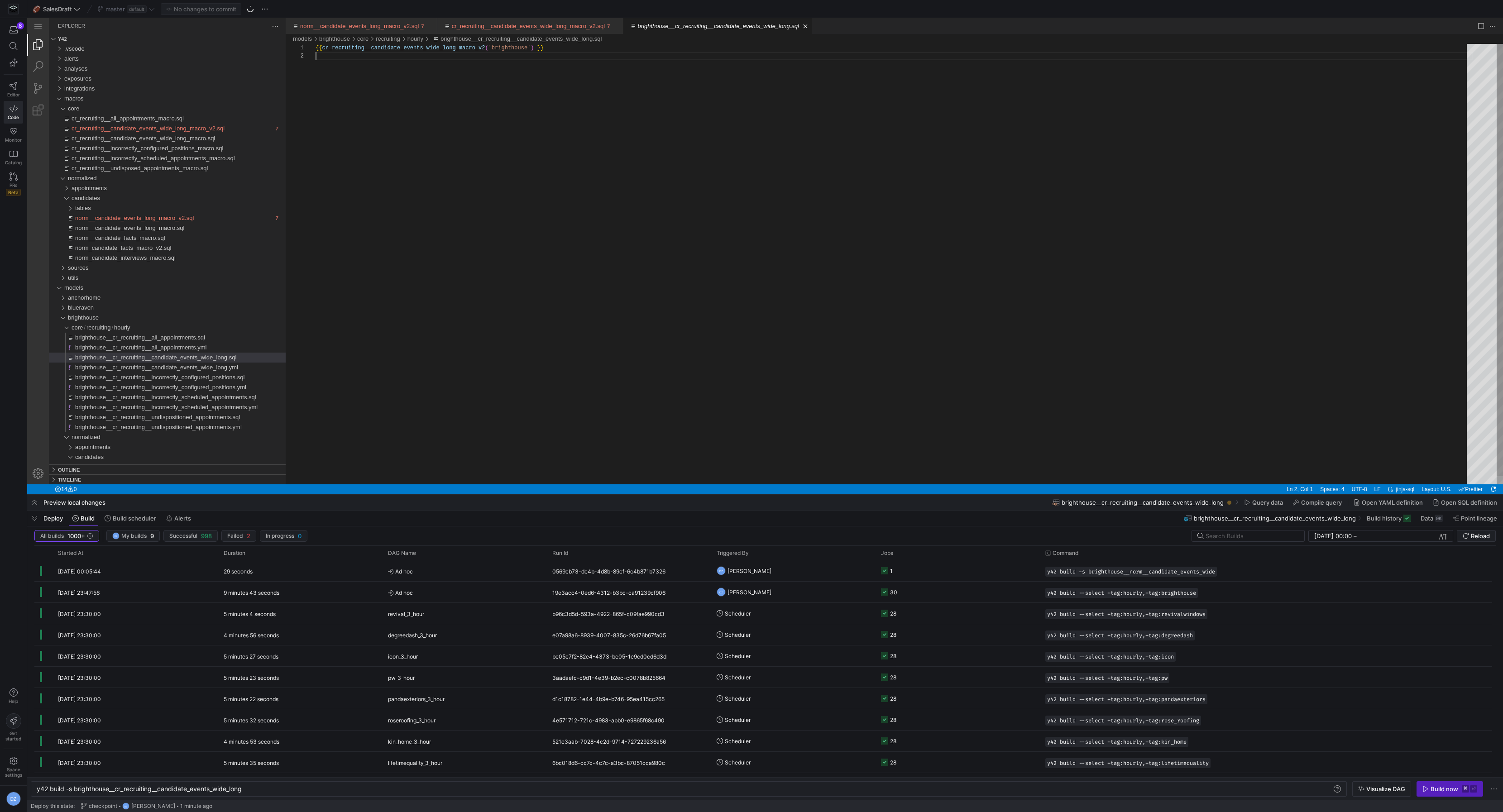
click at [709, 214] on div "{{ cr_recruiting__candidate_events_wide_long_macro_v 2 ( 'brighthouse' ) }}" at bounding box center [894, 268] width 1157 height 448
click at [1421, 785] on span "button" at bounding box center [1449, 788] width 66 height 14
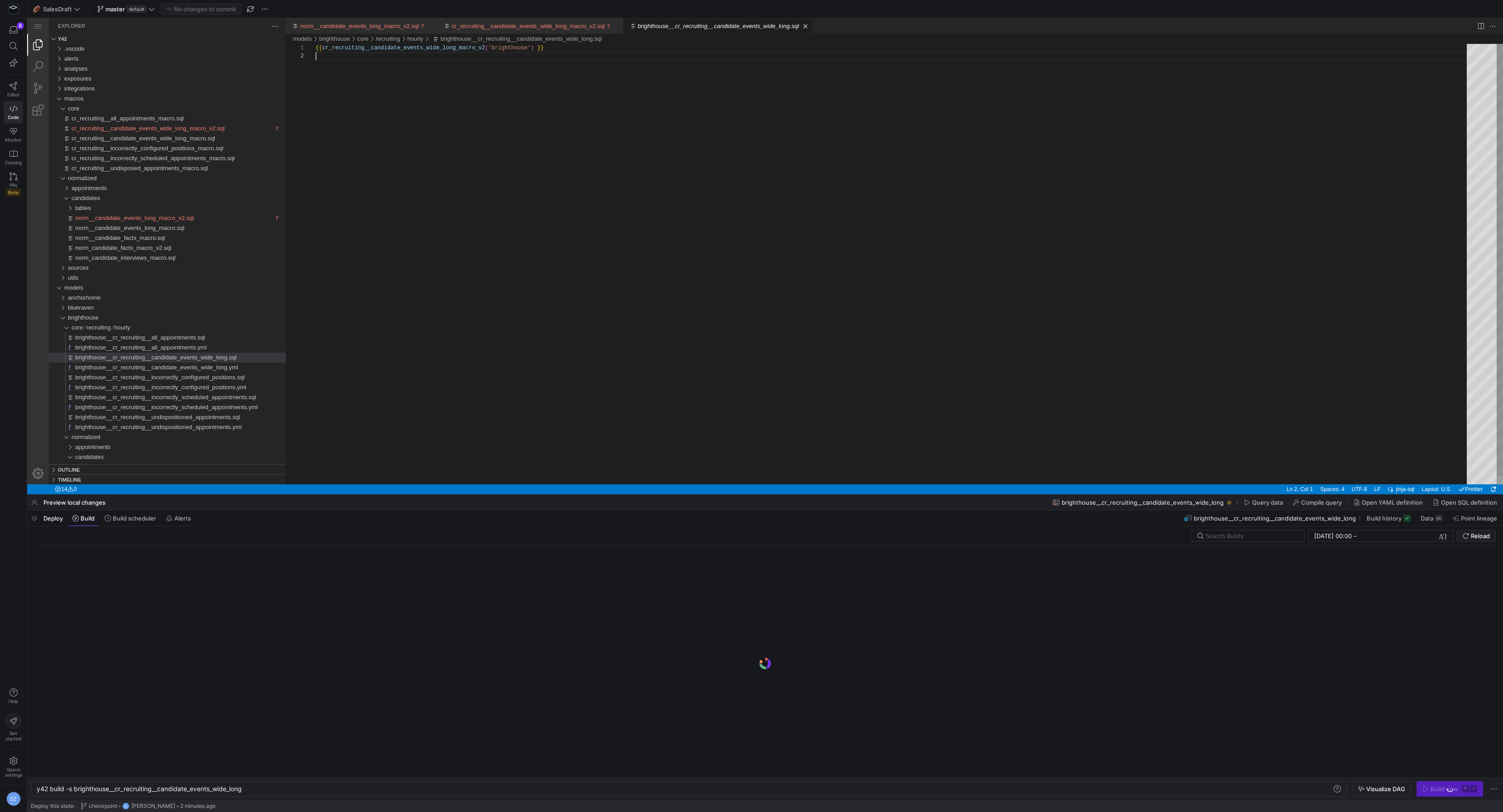
click at [853, 250] on div "{{ cr_recruiting__candidate_events_wide_long_macro_v 2 ( 'brighthouse' ) }}" at bounding box center [894, 268] width 1157 height 448
click at [817, 230] on div "{{ cr_recruiting__candidate_events_wide_long_macro_v 2 ( 'brighthouse' ) }}" at bounding box center [894, 268] width 1157 height 448
click at [695, 152] on div "{{ cr_recruiting__candidate_events_wide_long_macro_v 2 ( 'brighthouse' ) }}" at bounding box center [894, 268] width 1157 height 448
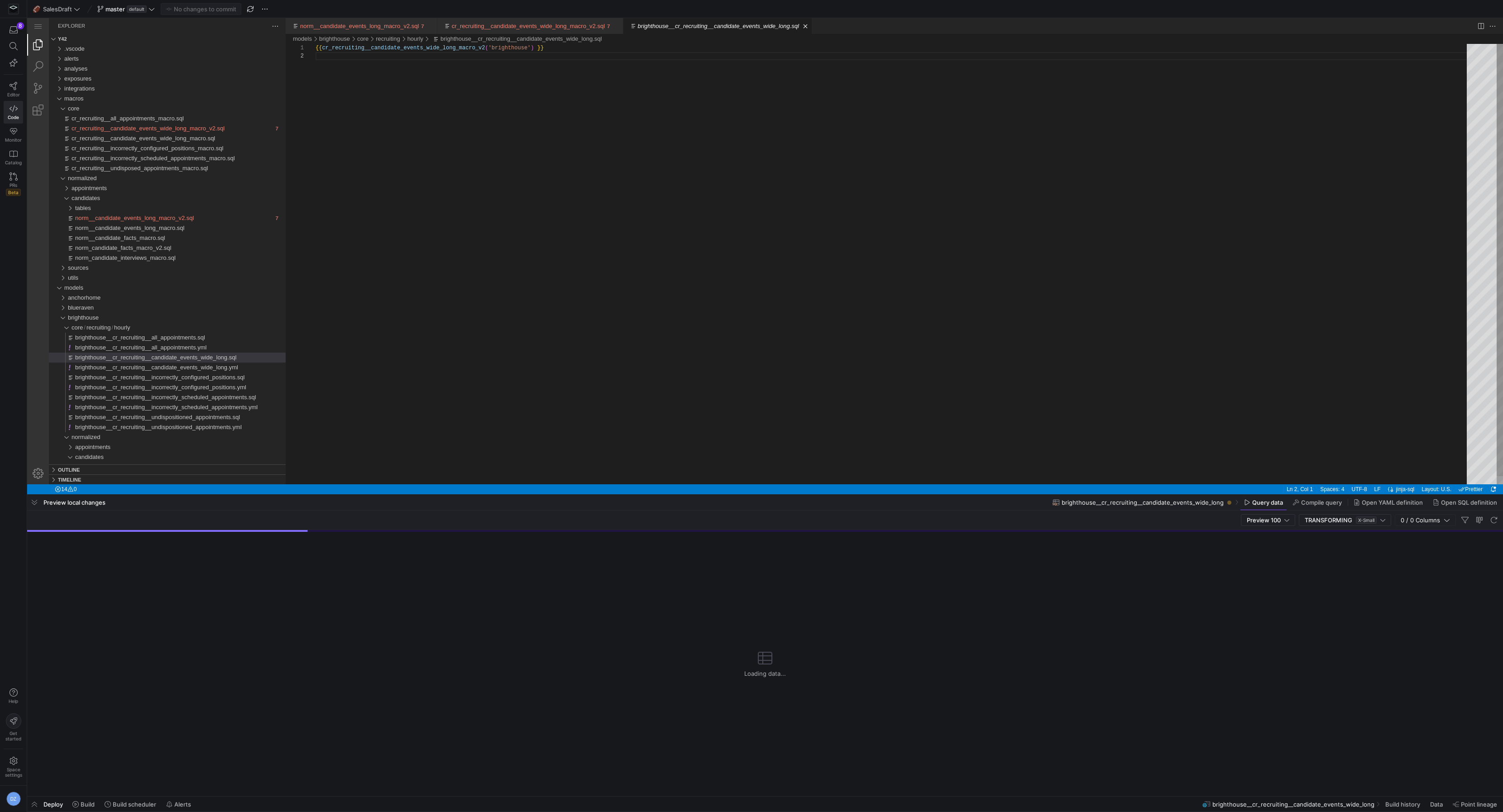
click at [695, 152] on div "{{ cr_recruiting__candidate_events_wide_long_macro_v 2 ( 'brighthouse' ) }}" at bounding box center [894, 268] width 1157 height 448
click at [691, 155] on div "{{ cr_recruiting__candidate_events_wide_long_macro_v 2 ( 'brighthouse' ) }}" at bounding box center [894, 268] width 1157 height 448
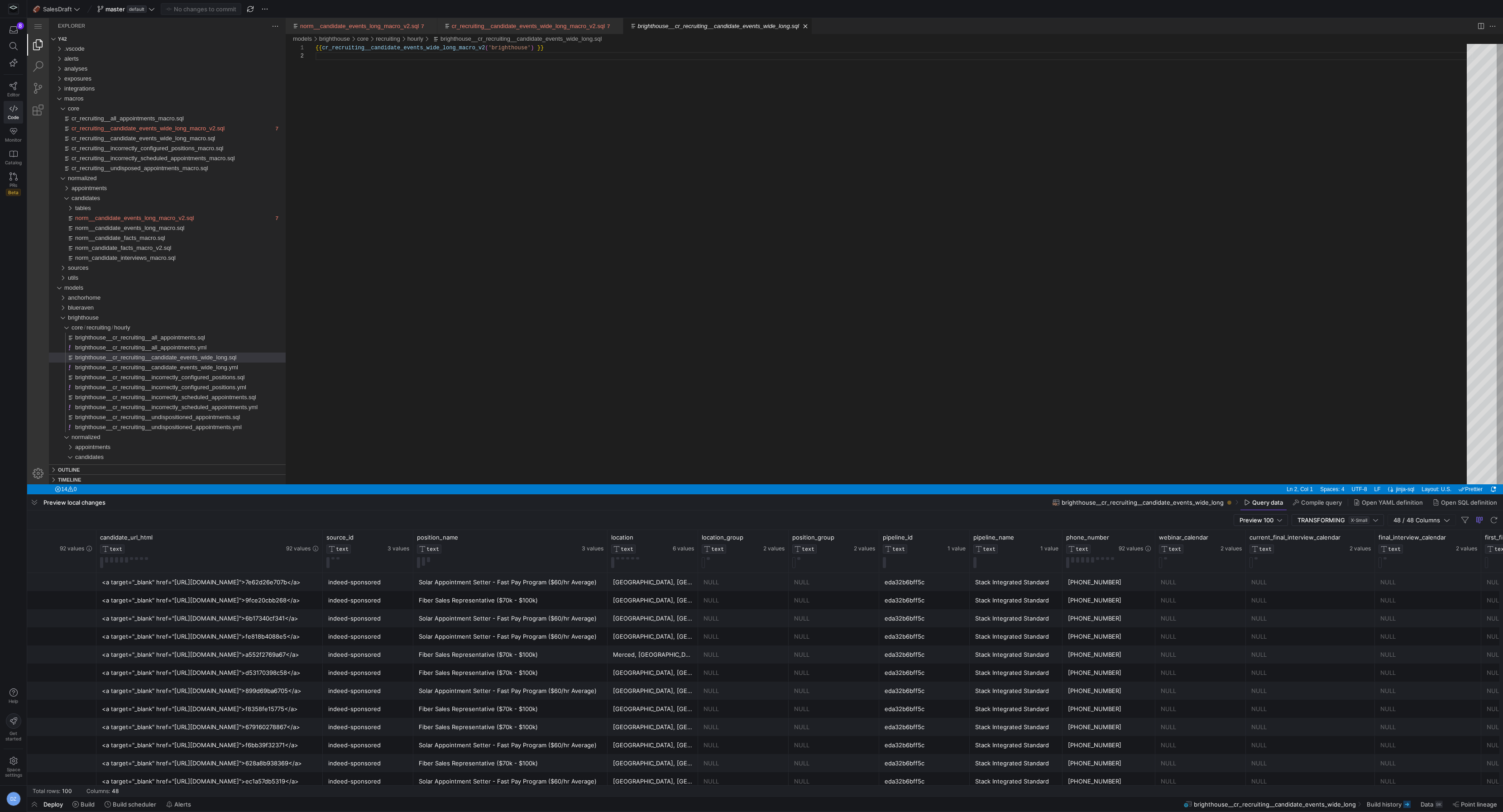
scroll to position [0, 741]
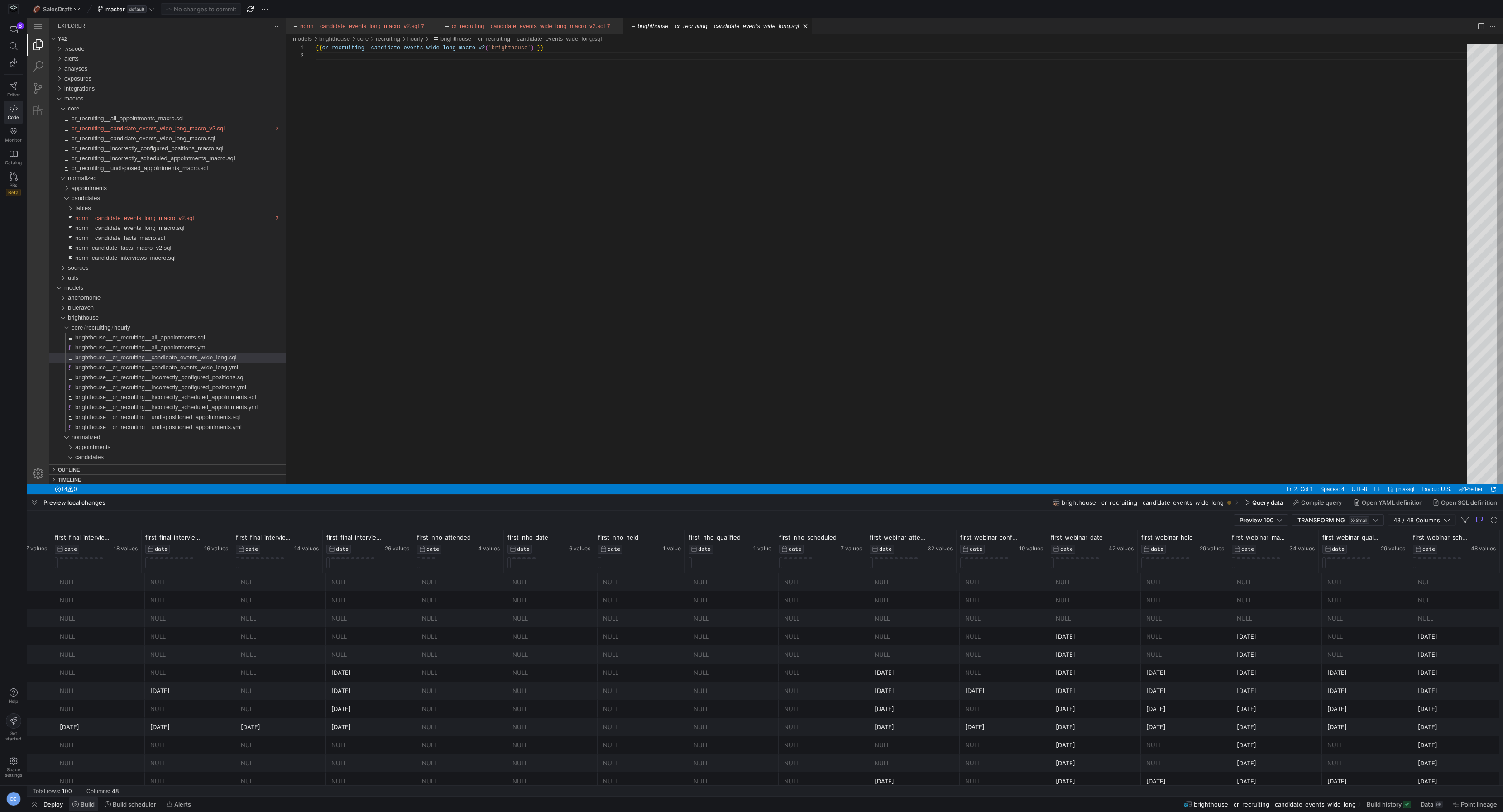
click at [90, 806] on span "Build" at bounding box center [88, 804] width 14 height 7
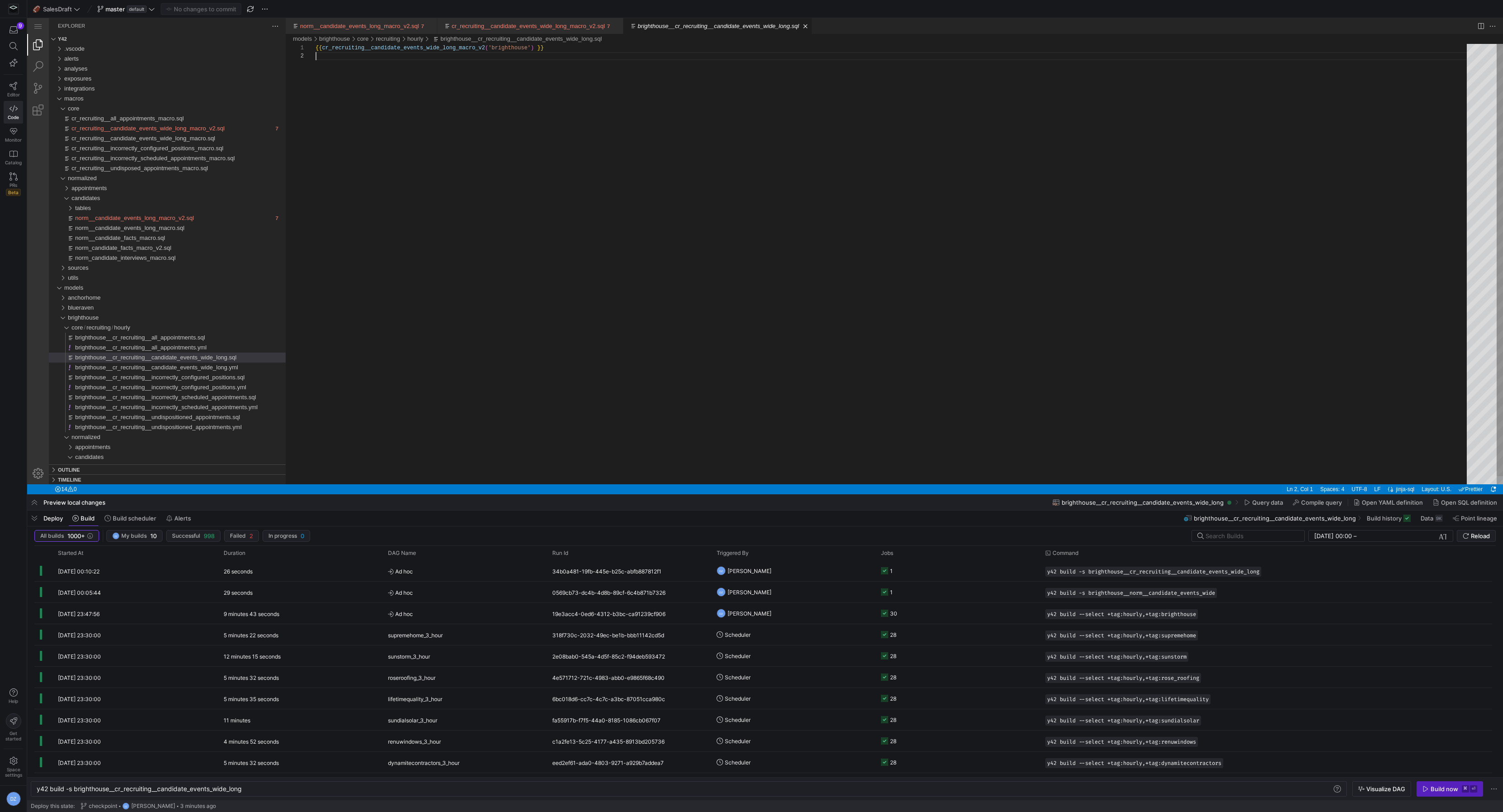
click at [752, 304] on div "{{ cr_recruiting__candidate_events_wide_long_macro_v 2 ( 'brighthouse' ) }}" at bounding box center [894, 268] width 1157 height 448
click at [399, 153] on div "{{ cr_recruiting__candidate_events_wide_long_macro_v 2 ( 'brighthouse' ) }}" at bounding box center [894, 268] width 1157 height 448
